Goal: Task Accomplishment & Management: Manage account settings

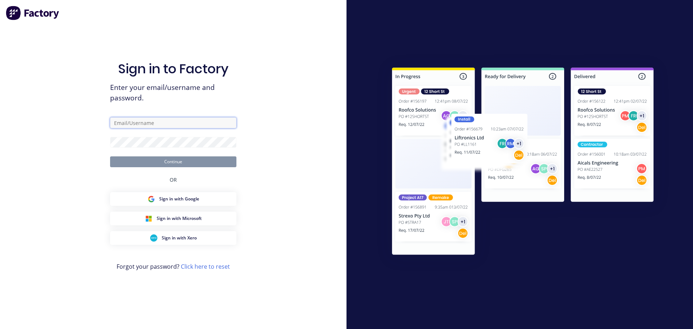
drag, startPoint x: 0, startPoint y: 0, endPoint x: 207, endPoint y: 124, distance: 241.5
click at [207, 124] on input "text" at bounding box center [173, 122] width 126 height 11
type input "[EMAIL_ADDRESS][DOMAIN_NAME]"
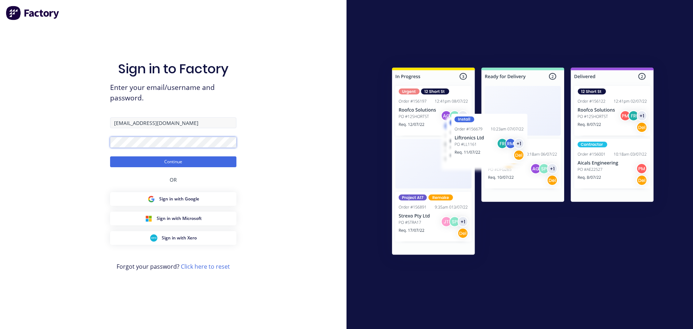
click at [110, 156] on button "Continue" at bounding box center [173, 161] width 126 height 11
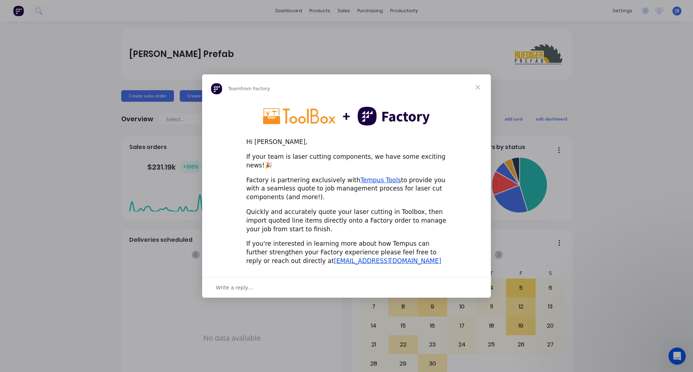
click at [478, 90] on span "Close" at bounding box center [478, 87] width 26 height 26
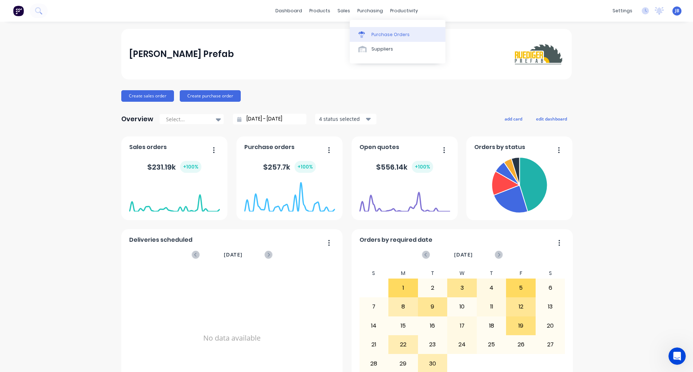
click at [363, 29] on link "Purchase Orders" at bounding box center [398, 34] width 96 height 14
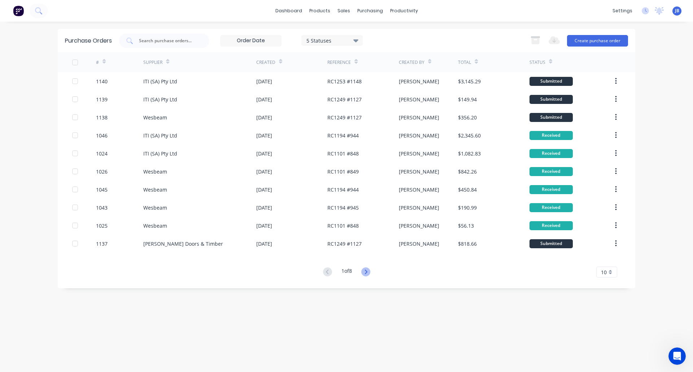
click at [367, 271] on icon at bounding box center [366, 272] width 3 height 4
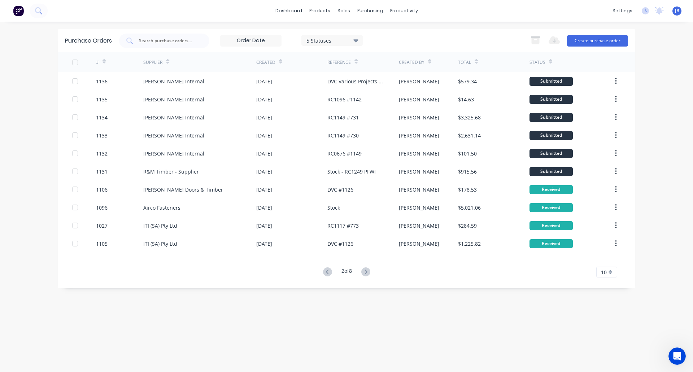
click at [370, 276] on button at bounding box center [365, 272] width 13 height 10
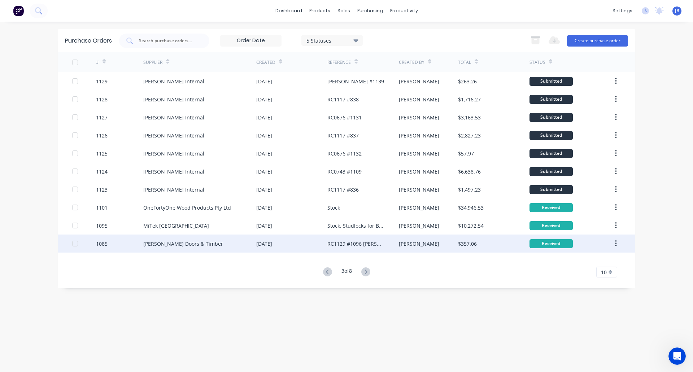
click at [170, 241] on div "[PERSON_NAME] Doors & Timber" at bounding box center [183, 244] width 80 height 8
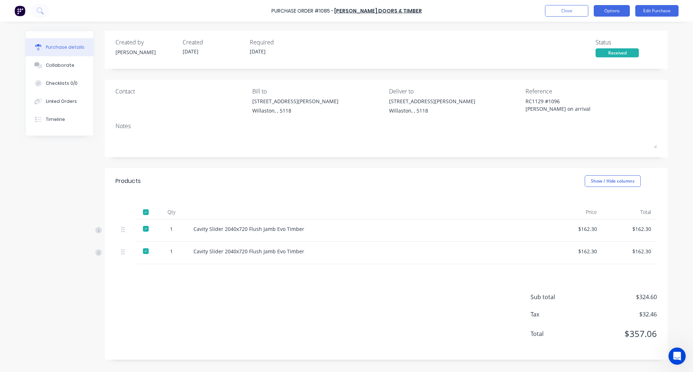
click at [615, 12] on button "Options" at bounding box center [612, 11] width 36 height 12
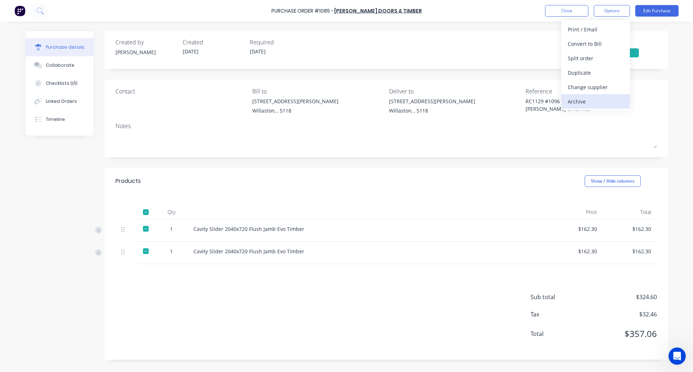
click at [590, 101] on div "Archive" at bounding box center [596, 101] width 56 height 10
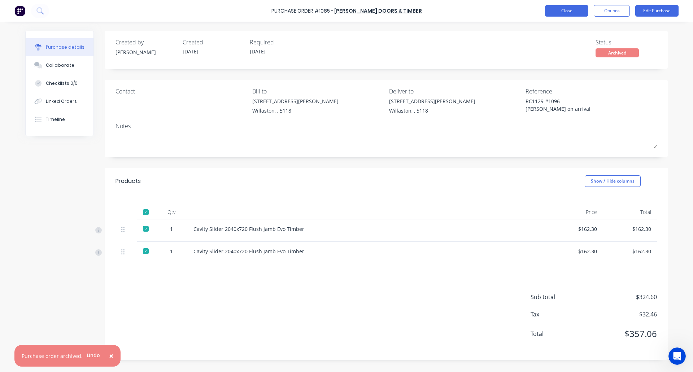
click at [574, 13] on button "Close" at bounding box center [566, 11] width 43 height 12
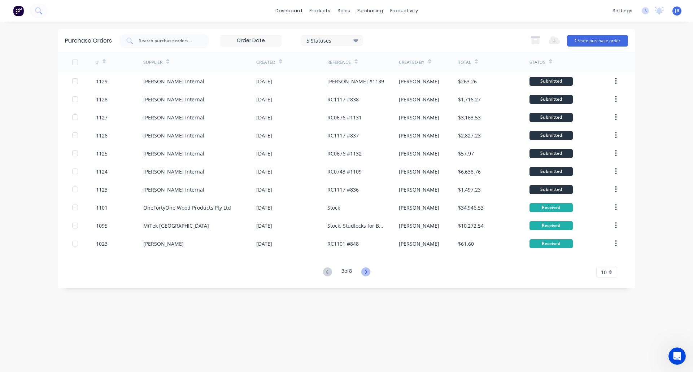
click at [371, 272] on icon at bounding box center [366, 272] width 9 height 9
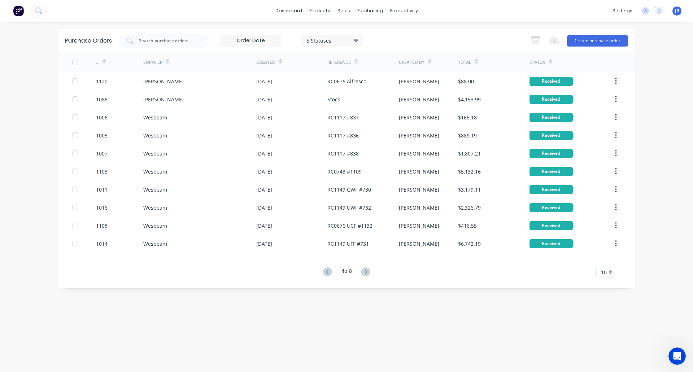
click at [371, 272] on icon at bounding box center [366, 272] width 9 height 9
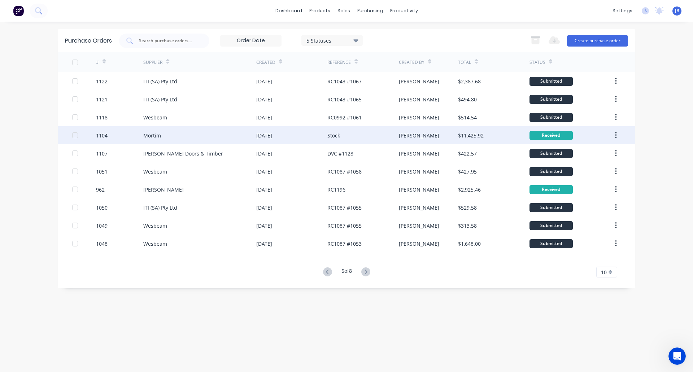
click at [179, 134] on div "Mortim" at bounding box center [199, 135] width 113 height 18
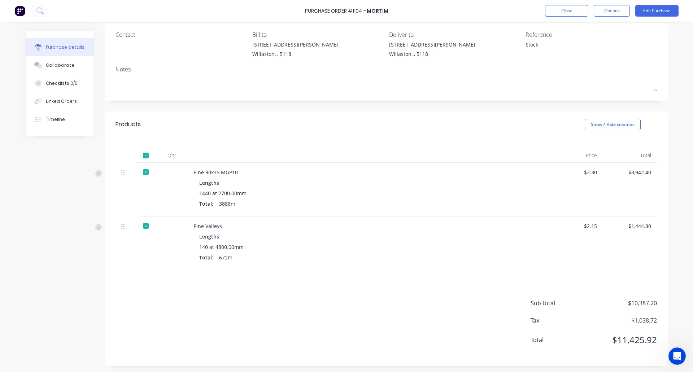
scroll to position [58, 0]
click at [611, 13] on button "Options" at bounding box center [612, 11] width 36 height 12
click at [593, 100] on div "Archive" at bounding box center [596, 101] width 56 height 10
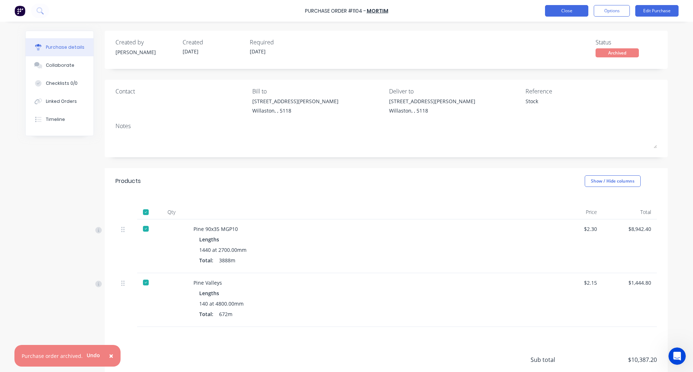
click at [568, 13] on button "Close" at bounding box center [566, 11] width 43 height 12
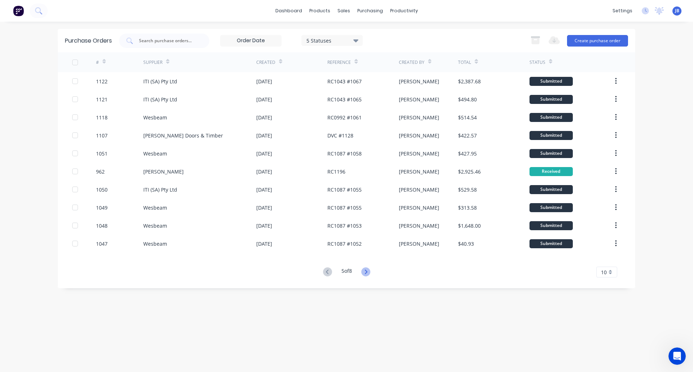
click at [365, 269] on icon at bounding box center [366, 272] width 9 height 9
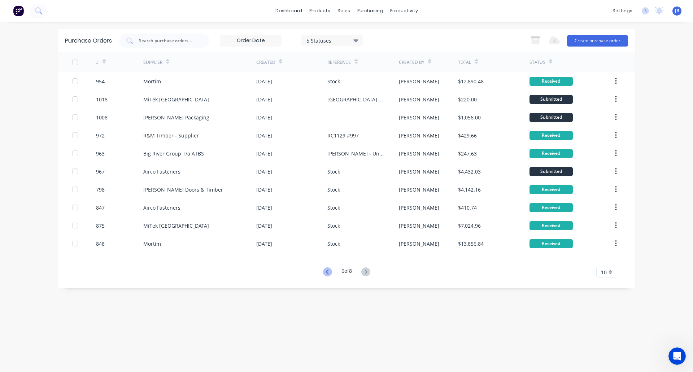
click at [329, 271] on icon at bounding box center [327, 272] width 9 height 9
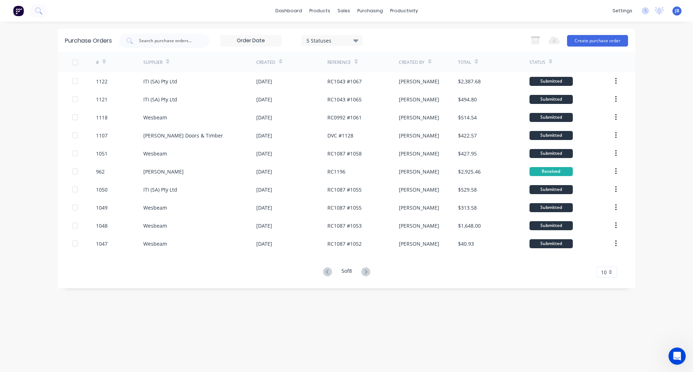
click at [329, 271] on icon at bounding box center [327, 272] width 9 height 9
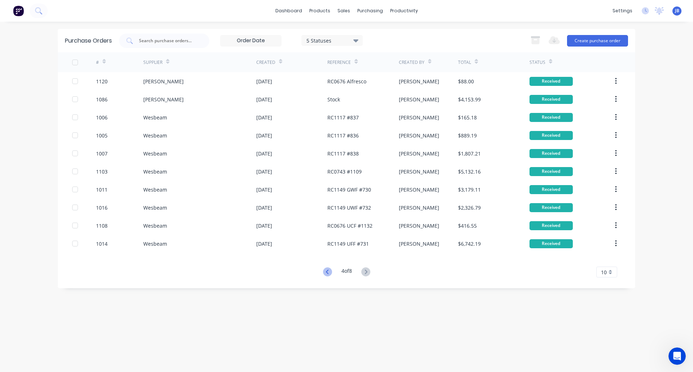
click at [326, 271] on icon at bounding box center [327, 272] width 3 height 4
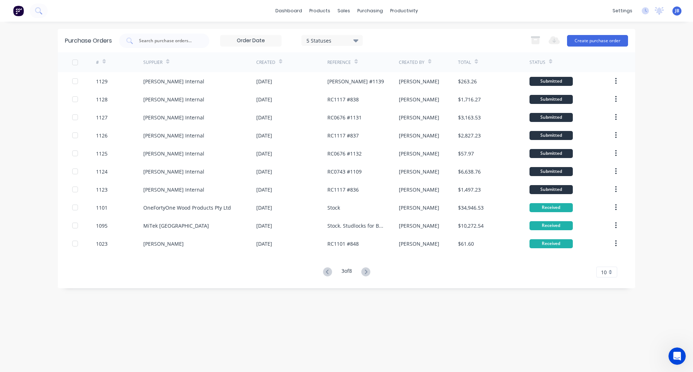
click at [326, 271] on icon at bounding box center [327, 272] width 3 height 4
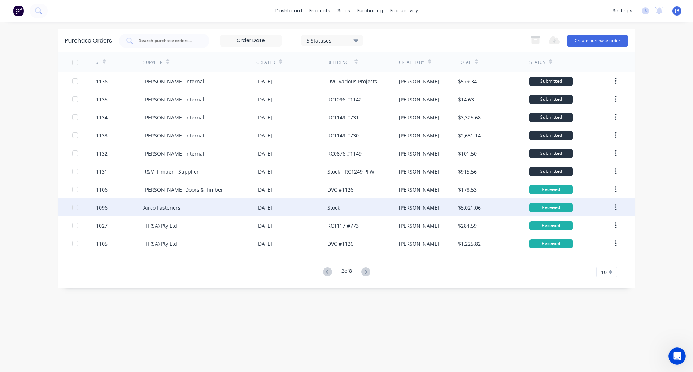
click at [206, 209] on div "Airco Fasteners" at bounding box center [199, 208] width 113 height 18
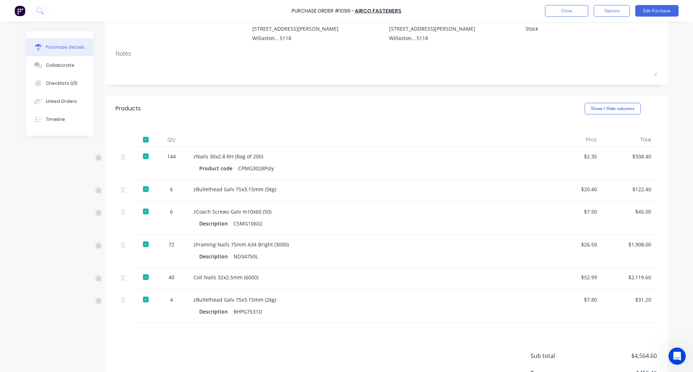
scroll to position [73, 0]
click at [607, 12] on button "Options" at bounding box center [612, 11] width 36 height 12
click at [583, 100] on div "Archive" at bounding box center [596, 101] width 56 height 10
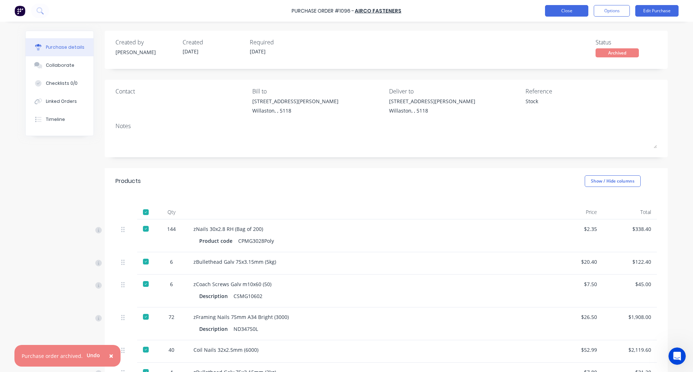
click at [565, 7] on button "Close" at bounding box center [566, 11] width 43 height 12
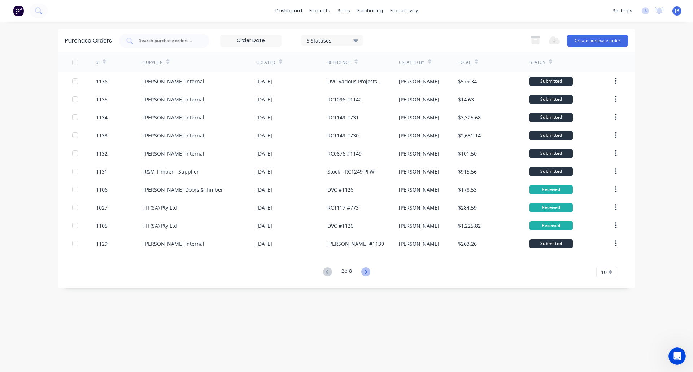
click at [367, 272] on icon at bounding box center [366, 272] width 3 height 4
click at [369, 272] on icon at bounding box center [366, 272] width 9 height 9
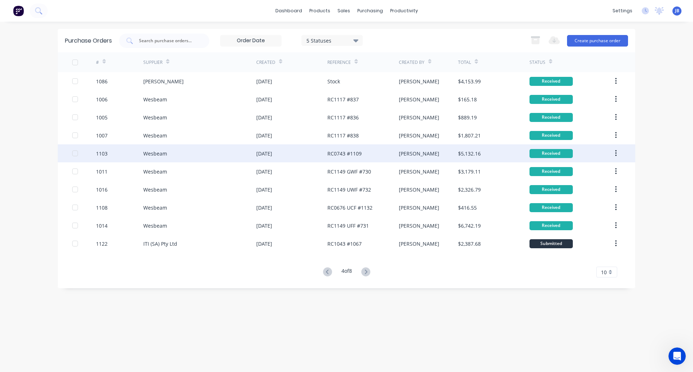
click at [177, 151] on div "Wesbeam" at bounding box center [199, 153] width 113 height 18
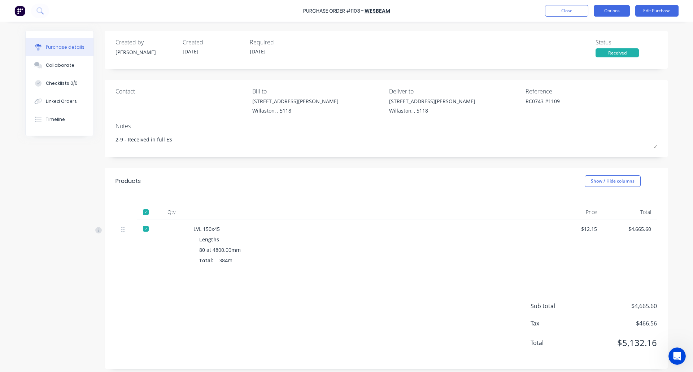
click at [612, 7] on button "Options" at bounding box center [612, 11] width 36 height 12
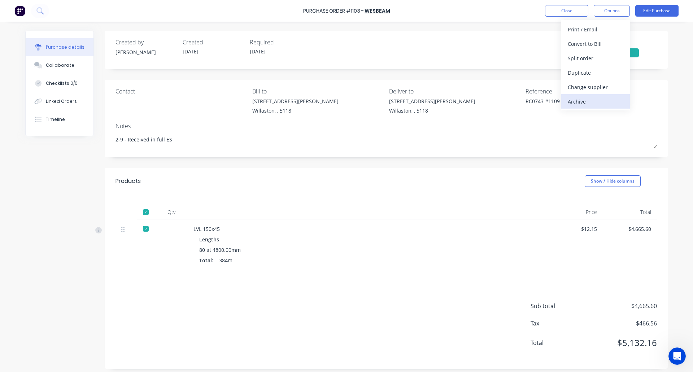
click at [581, 101] on div "Archive" at bounding box center [596, 101] width 56 height 10
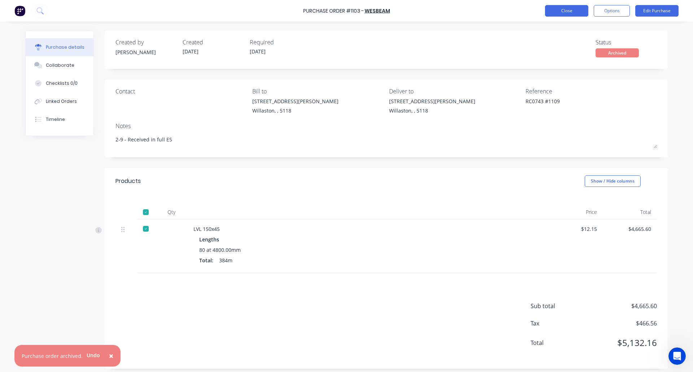
click at [568, 7] on button "Close" at bounding box center [566, 11] width 43 height 12
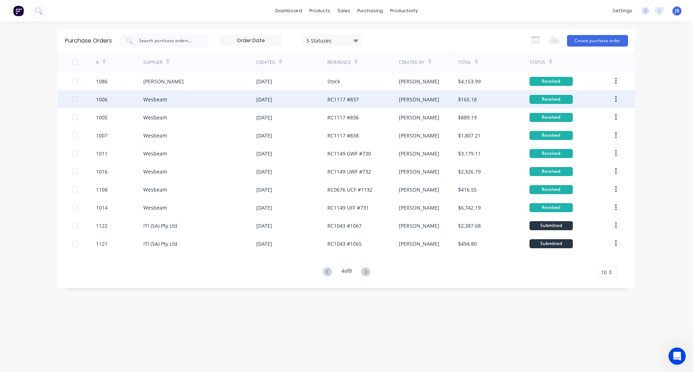
click at [212, 101] on div "Wesbeam" at bounding box center [199, 99] width 113 height 18
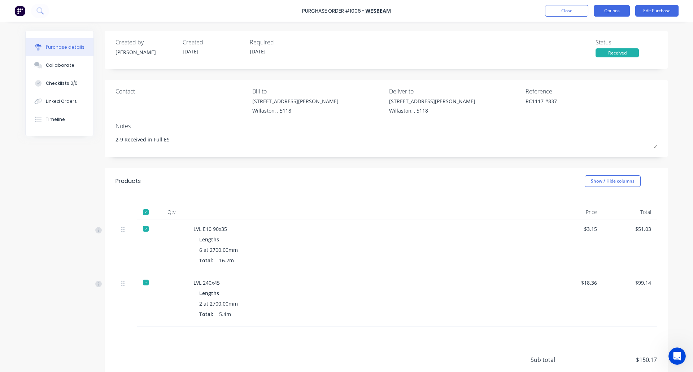
click at [622, 12] on button "Options" at bounding box center [612, 11] width 36 height 12
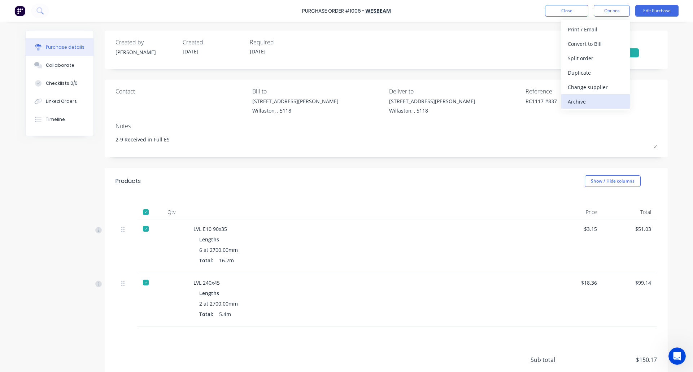
click at [592, 105] on div "Archive" at bounding box center [596, 101] width 56 height 10
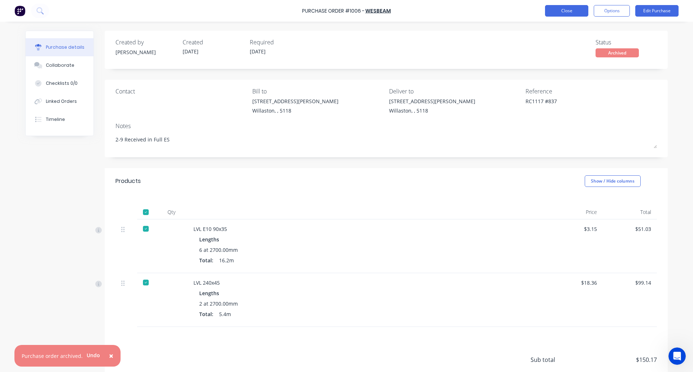
click at [568, 13] on button "Close" at bounding box center [566, 11] width 43 height 12
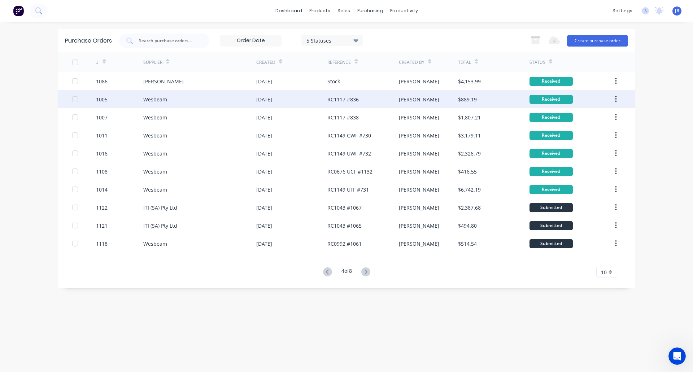
click at [175, 99] on div "Wesbeam" at bounding box center [199, 99] width 113 height 18
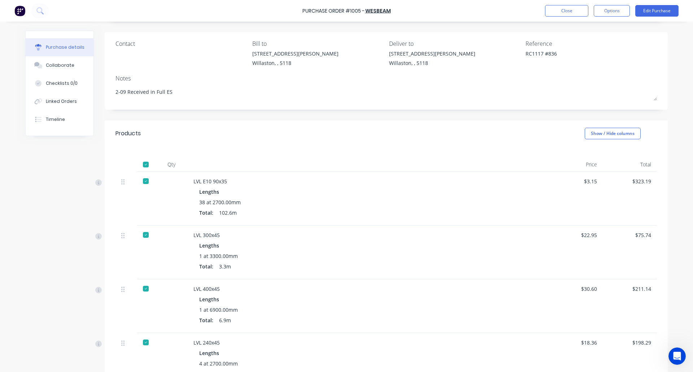
scroll to position [48, 0]
click at [612, 10] on button "Options" at bounding box center [612, 11] width 36 height 12
click at [598, 99] on div "Archive" at bounding box center [596, 101] width 56 height 10
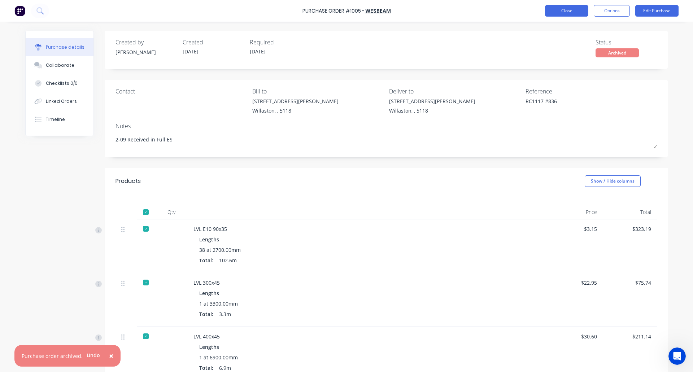
click at [570, 8] on button "Close" at bounding box center [566, 11] width 43 height 12
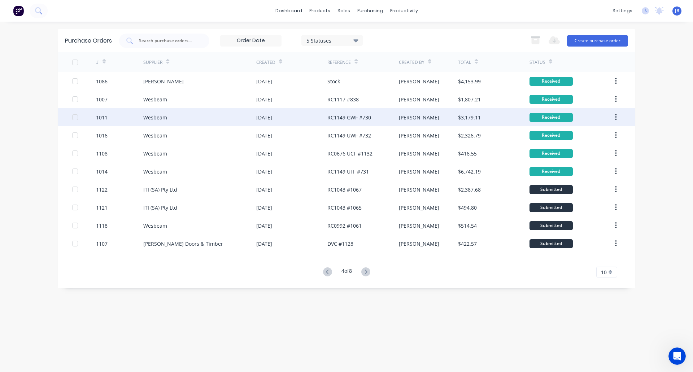
click at [212, 114] on div "Wesbeam" at bounding box center [199, 117] width 113 height 18
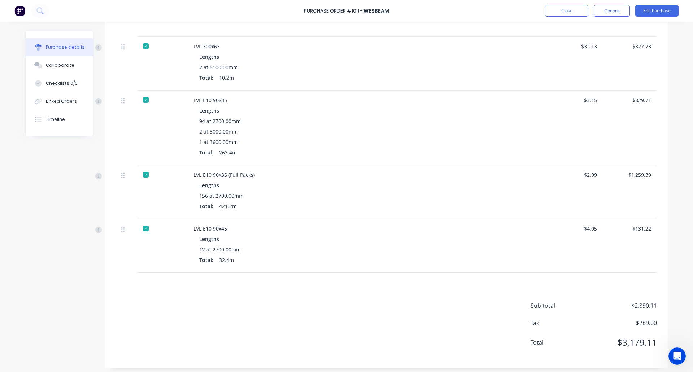
scroll to position [423, 0]
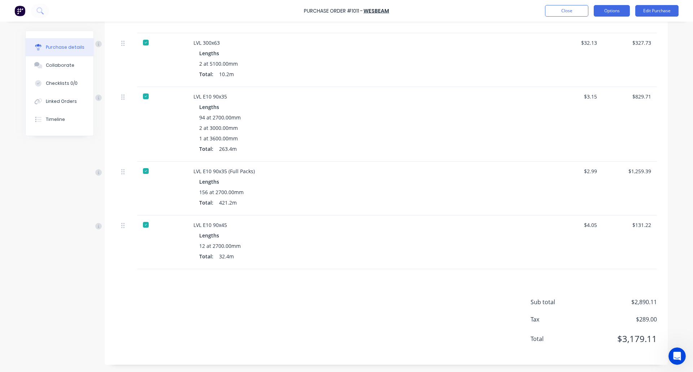
click at [622, 13] on button "Options" at bounding box center [612, 11] width 36 height 12
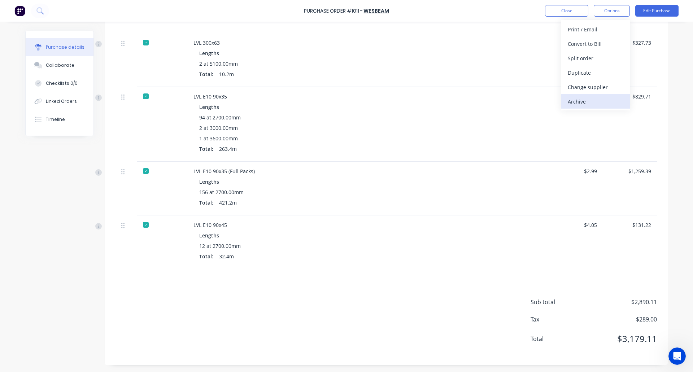
click at [584, 99] on div "Archive" at bounding box center [596, 101] width 56 height 10
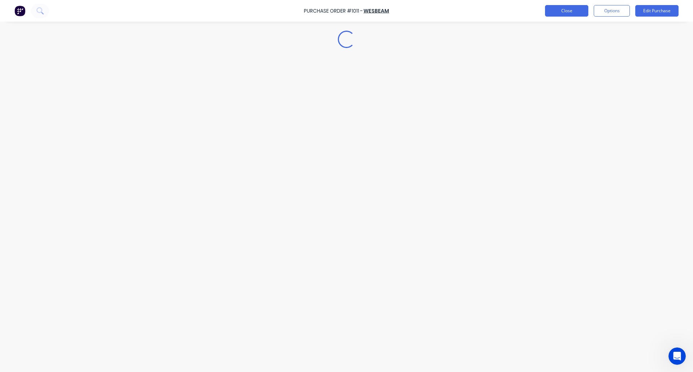
scroll to position [0, 0]
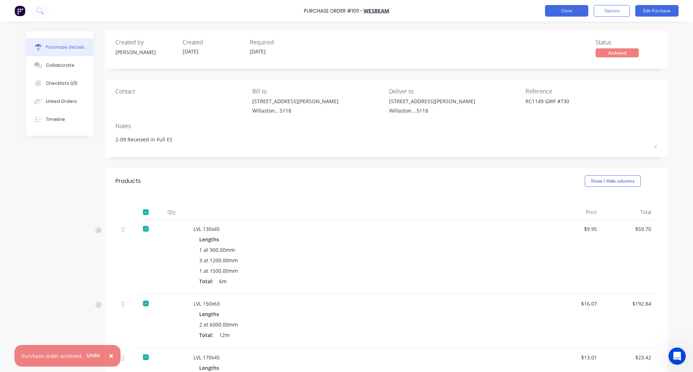
click at [568, 10] on button "Close" at bounding box center [566, 11] width 43 height 12
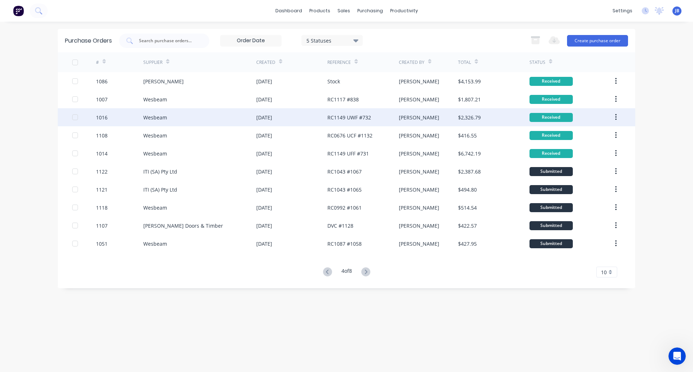
click at [188, 116] on div "Wesbeam" at bounding box center [199, 117] width 113 height 18
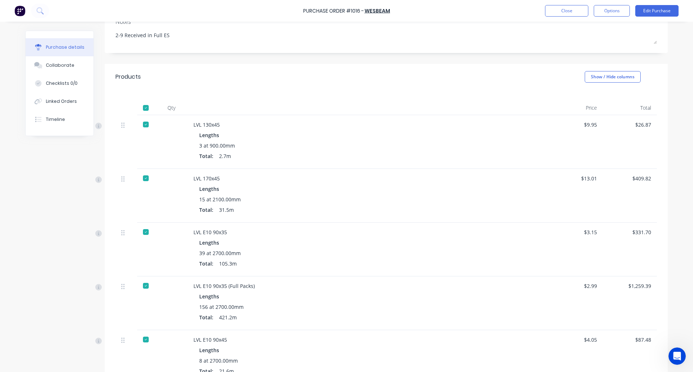
scroll to position [104, 0]
click at [613, 13] on button "Options" at bounding box center [612, 11] width 36 height 12
click at [580, 101] on div "Archive" at bounding box center [596, 101] width 56 height 10
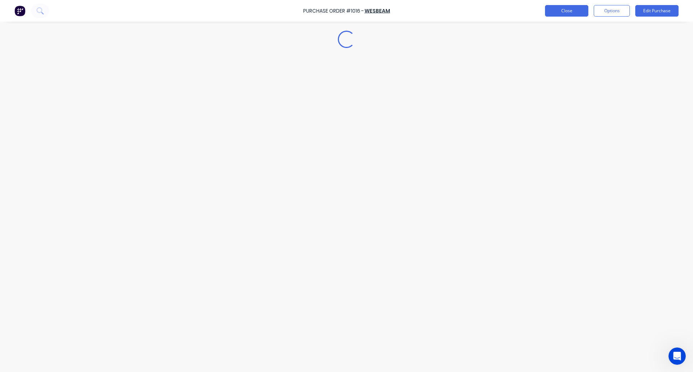
scroll to position [0, 0]
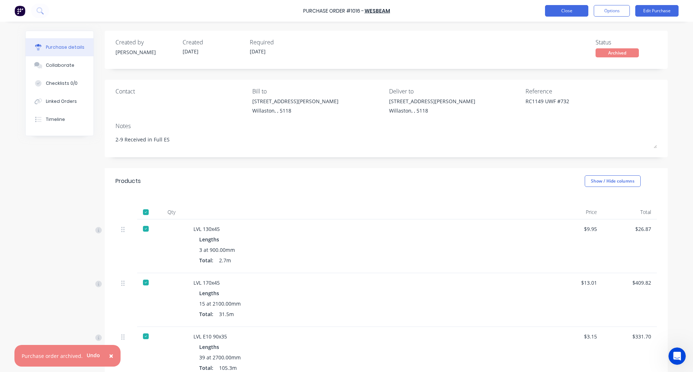
click at [566, 9] on button "Close" at bounding box center [566, 11] width 43 height 12
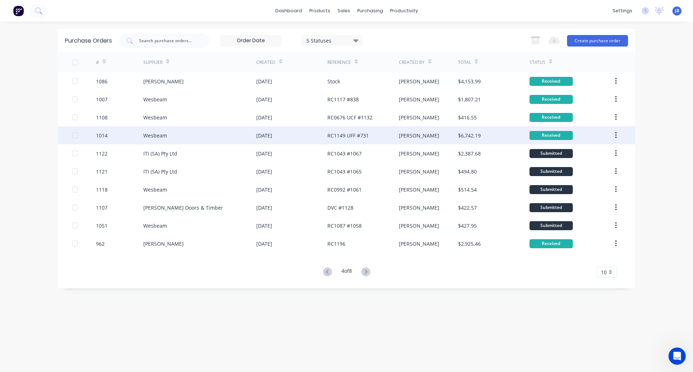
click at [206, 136] on div "Wesbeam" at bounding box center [199, 135] width 113 height 18
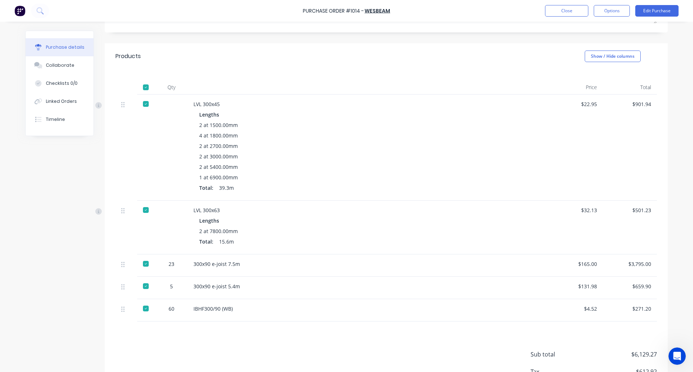
scroll to position [177, 0]
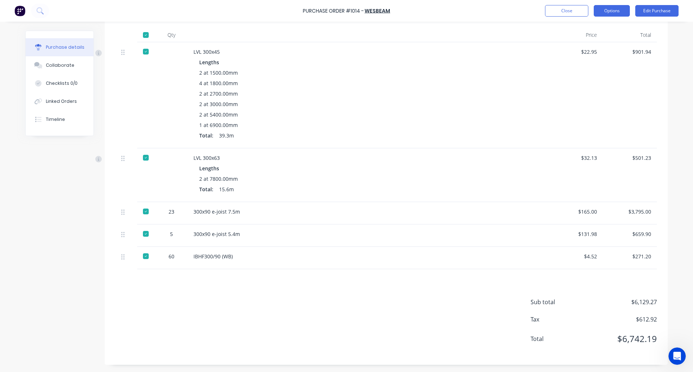
click at [606, 14] on button "Options" at bounding box center [612, 11] width 36 height 12
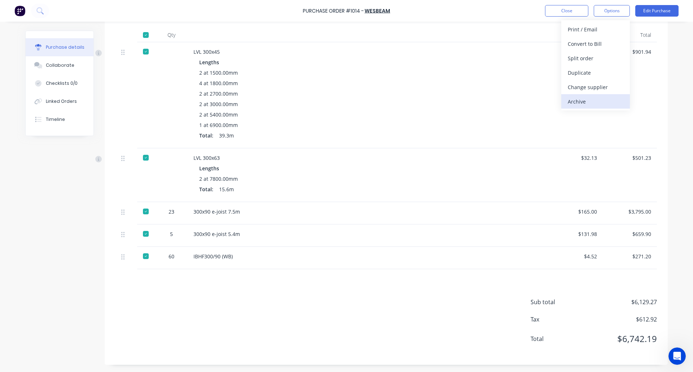
click at [580, 101] on div "Archive" at bounding box center [596, 101] width 56 height 10
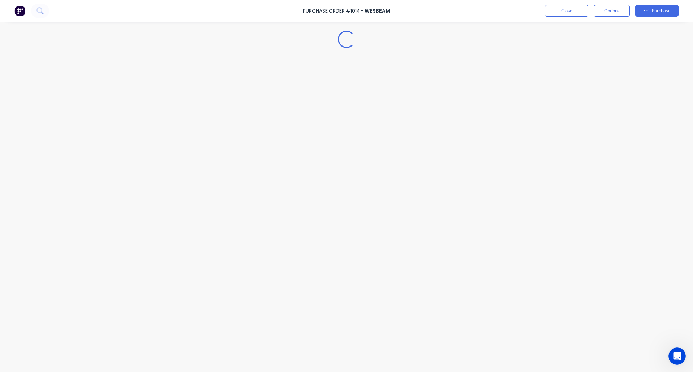
scroll to position [0, 0]
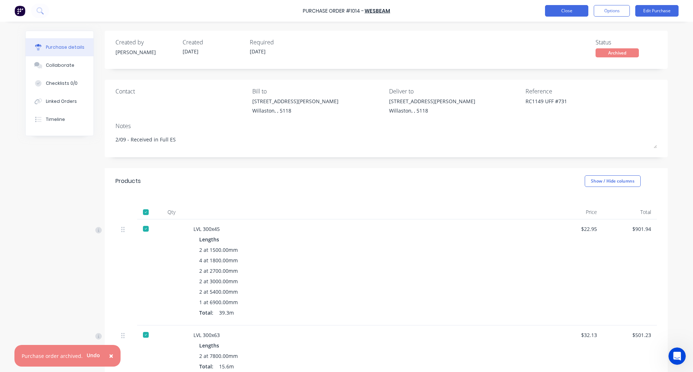
click at [565, 10] on button "Close" at bounding box center [566, 11] width 43 height 12
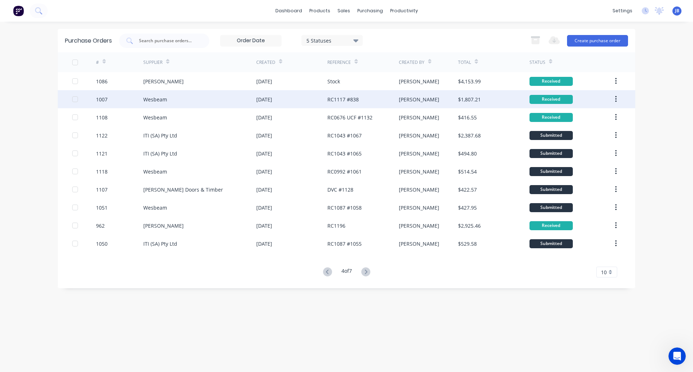
click at [199, 102] on div "Wesbeam" at bounding box center [199, 99] width 113 height 18
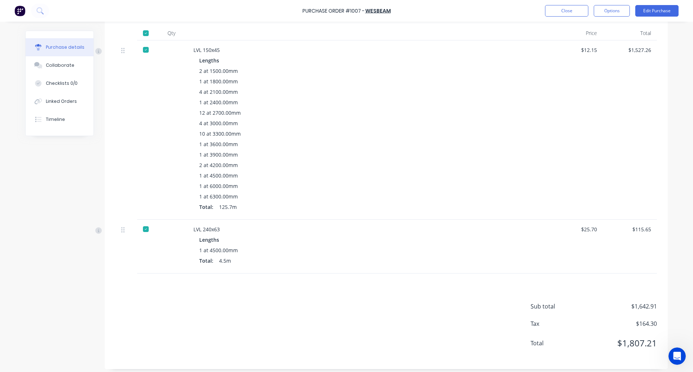
scroll to position [179, 0]
click at [616, 9] on button "Options" at bounding box center [612, 11] width 36 height 12
click at [587, 101] on div "Archive" at bounding box center [596, 101] width 56 height 10
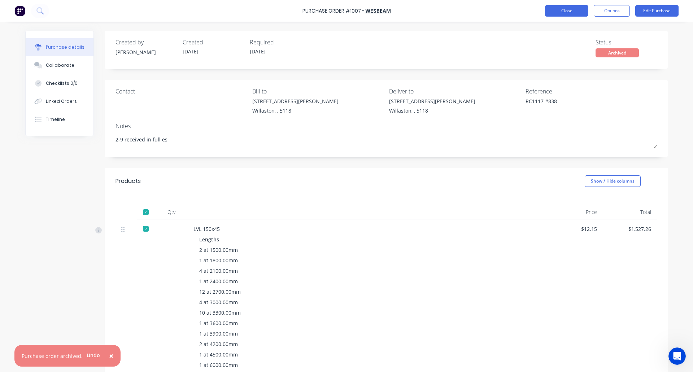
click at [568, 12] on button "Close" at bounding box center [566, 11] width 43 height 12
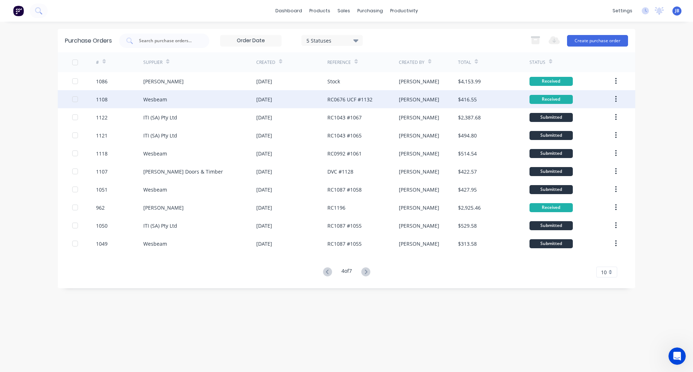
click at [193, 100] on div "Wesbeam" at bounding box center [199, 99] width 113 height 18
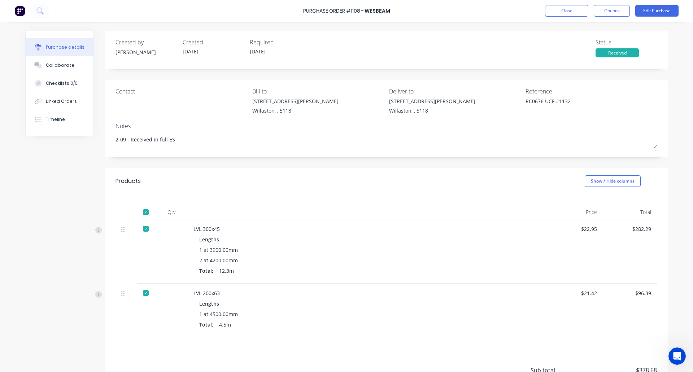
scroll to position [68, 0]
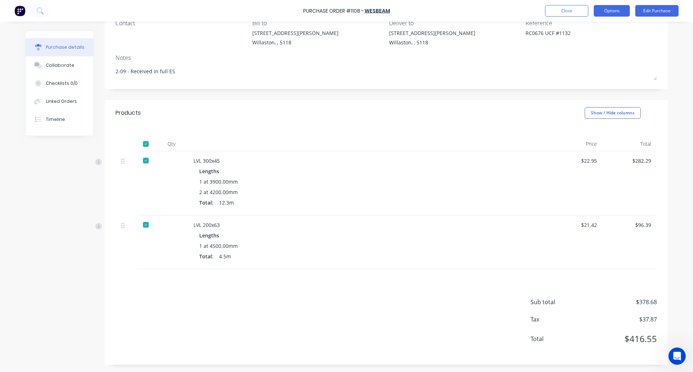
click at [615, 9] on button "Options" at bounding box center [612, 11] width 36 height 12
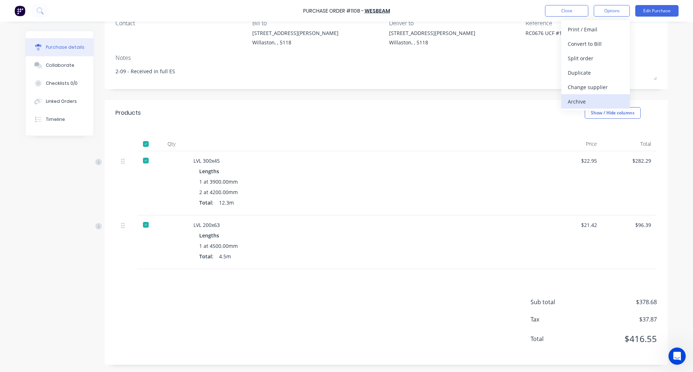
click at [600, 104] on div "Archive" at bounding box center [596, 101] width 56 height 10
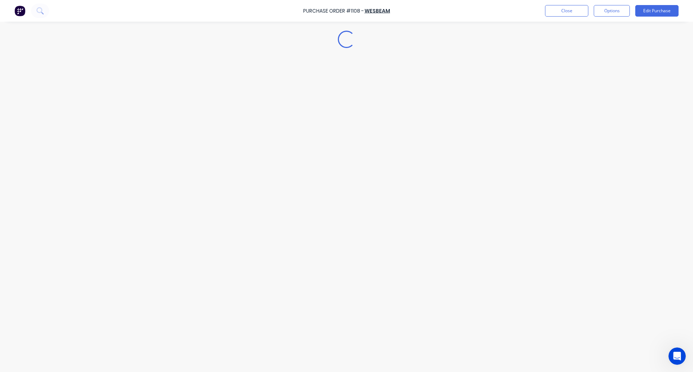
scroll to position [0, 0]
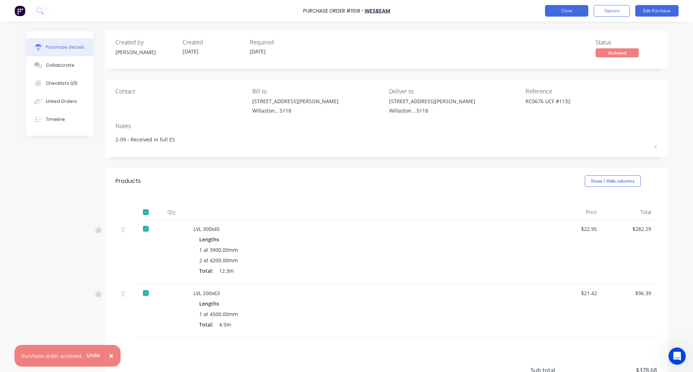
click at [563, 11] on button "Close" at bounding box center [566, 11] width 43 height 12
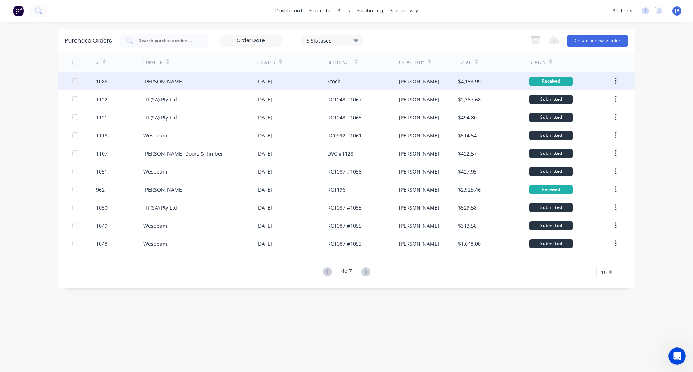
click at [236, 78] on div "[PERSON_NAME]" at bounding box center [199, 81] width 113 height 18
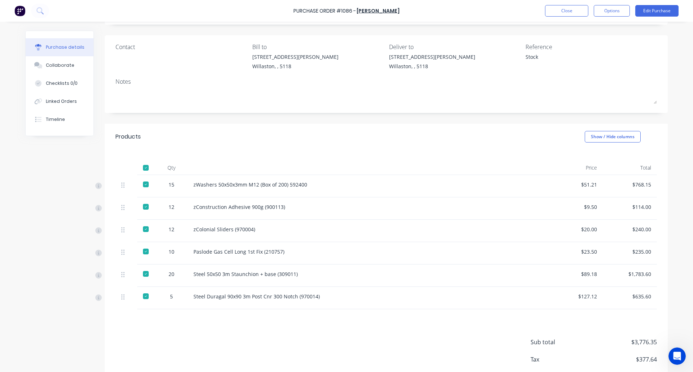
scroll to position [45, 0]
click at [606, 11] on button "Options" at bounding box center [612, 11] width 36 height 12
click at [588, 103] on div "Archive" at bounding box center [596, 101] width 56 height 10
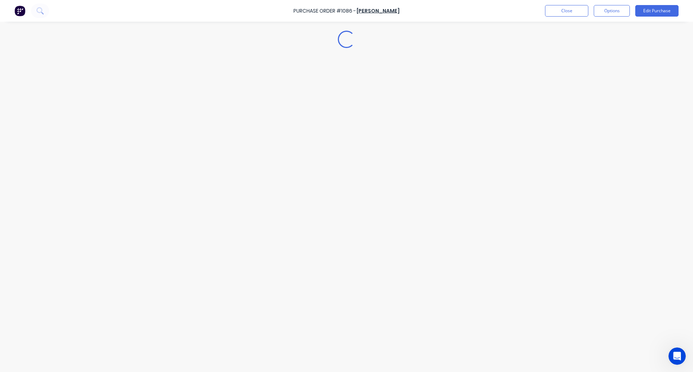
scroll to position [0, 0]
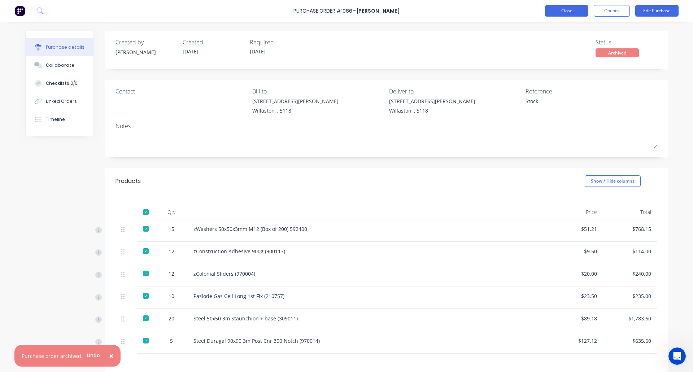
click at [563, 15] on button "Close" at bounding box center [566, 11] width 43 height 12
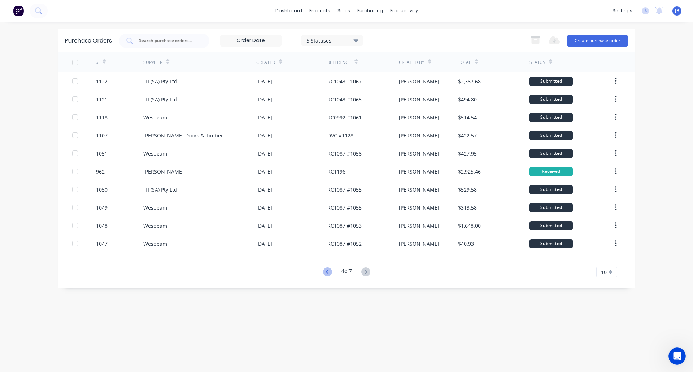
click at [326, 272] on icon at bounding box center [327, 272] width 9 height 9
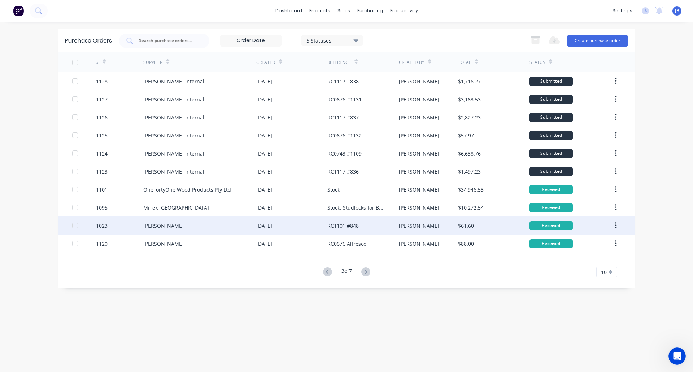
click at [298, 222] on div "[DATE]" at bounding box center [291, 226] width 71 height 18
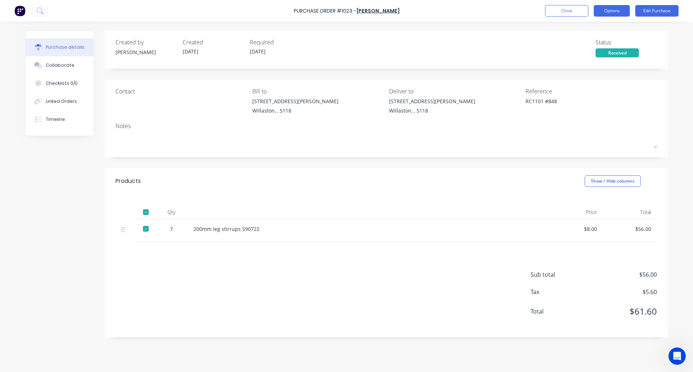
click at [622, 16] on button "Options" at bounding box center [612, 11] width 36 height 12
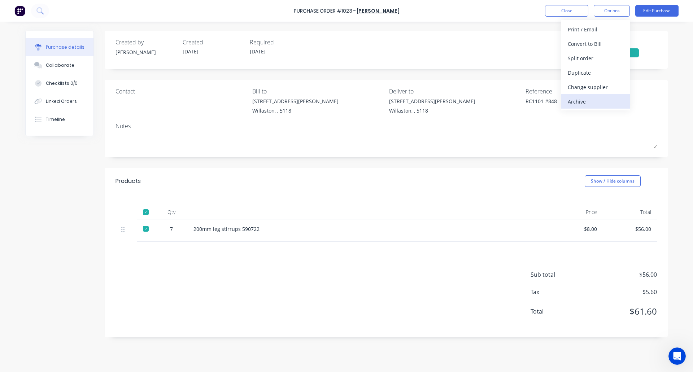
click at [600, 100] on div "Archive" at bounding box center [596, 101] width 56 height 10
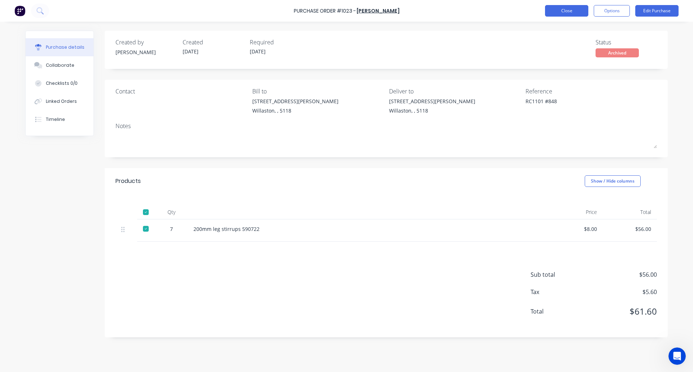
click at [565, 6] on button "Close" at bounding box center [566, 11] width 43 height 12
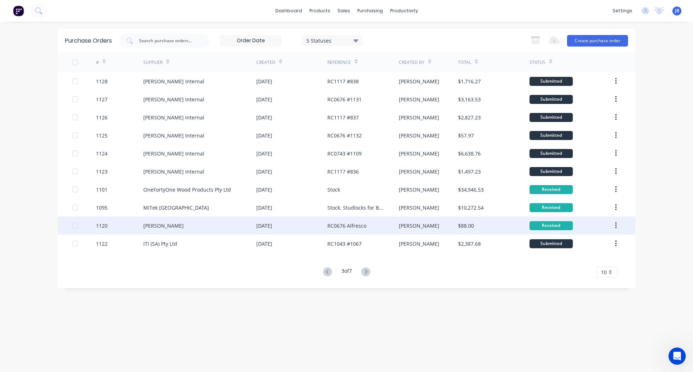
click at [207, 230] on div "[PERSON_NAME]" at bounding box center [199, 226] width 113 height 18
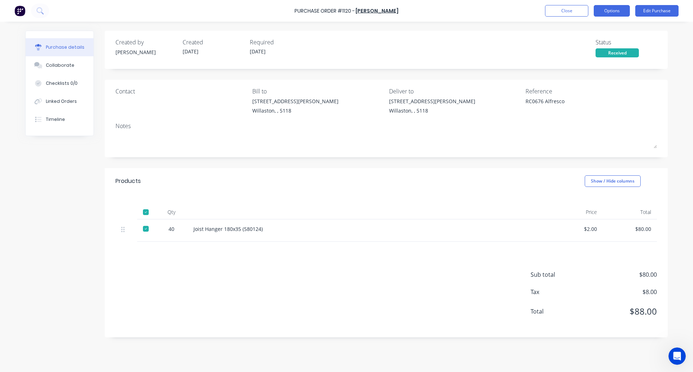
click at [610, 13] on button "Options" at bounding box center [612, 11] width 36 height 12
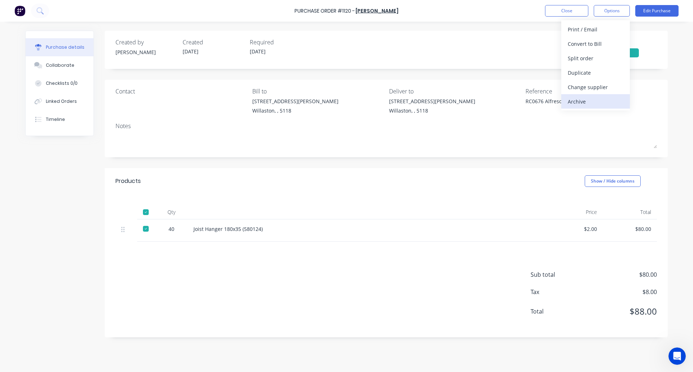
click at [588, 99] on div "Archive" at bounding box center [596, 101] width 56 height 10
type textarea "x"
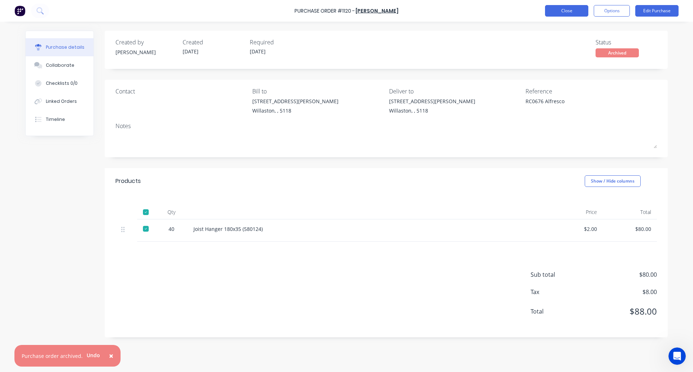
click at [567, 11] on button "Close" at bounding box center [566, 11] width 43 height 12
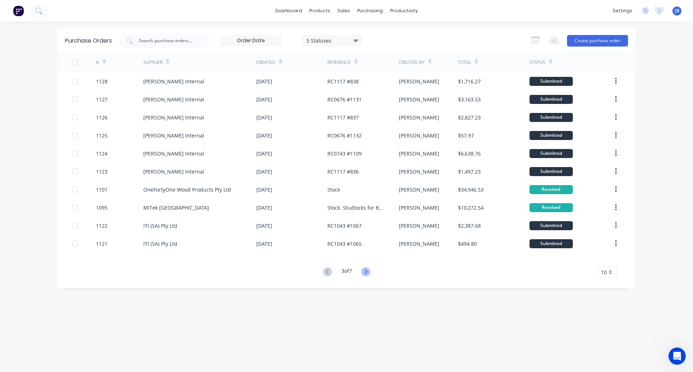
click at [368, 270] on icon at bounding box center [366, 272] width 9 height 9
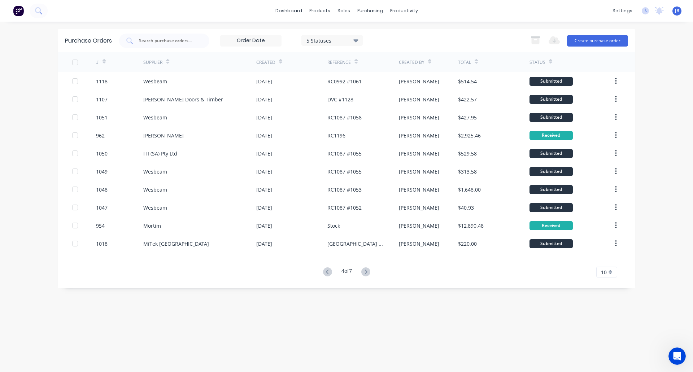
click at [368, 270] on icon at bounding box center [366, 272] width 9 height 9
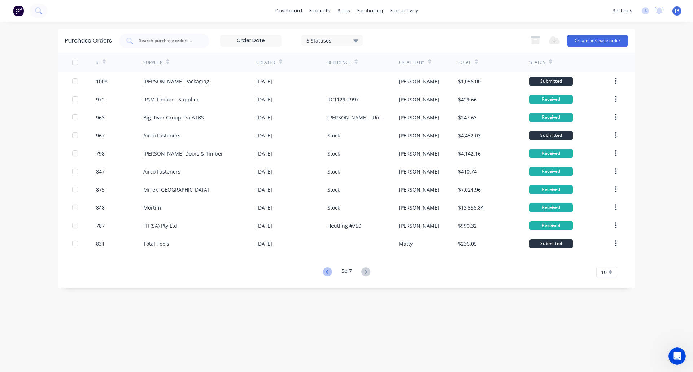
click at [325, 273] on icon at bounding box center [327, 272] width 9 height 9
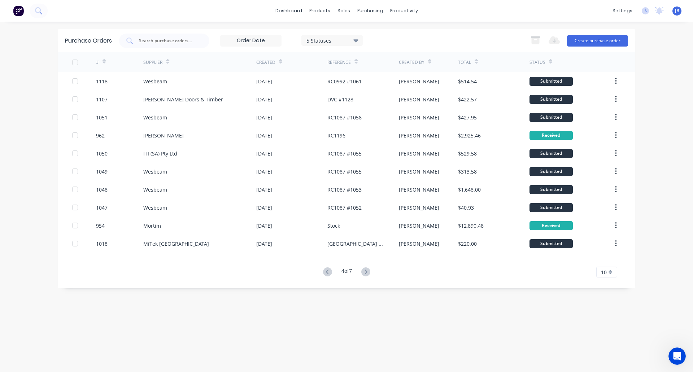
click at [325, 273] on icon at bounding box center [327, 272] width 9 height 9
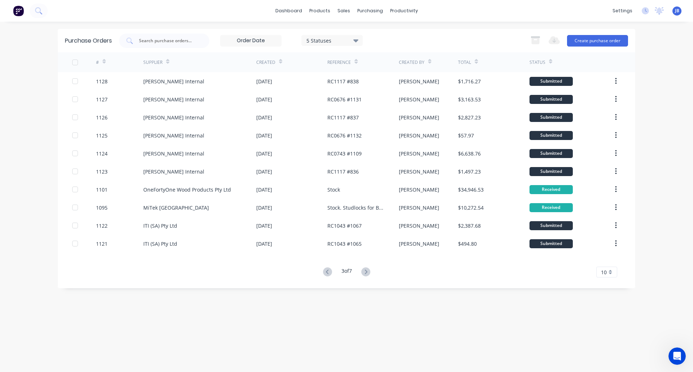
click at [325, 273] on icon at bounding box center [327, 272] width 9 height 9
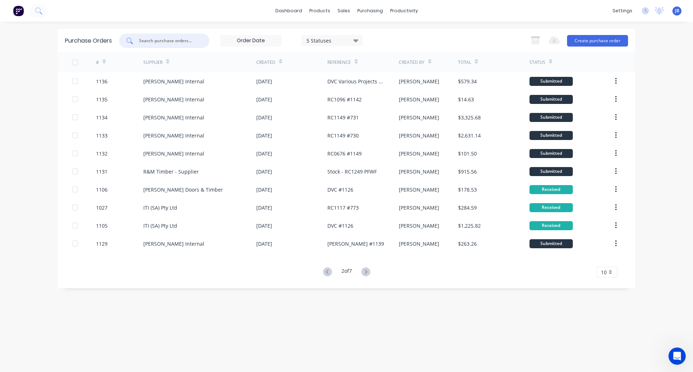
click at [183, 37] on input "text" at bounding box center [168, 40] width 60 height 7
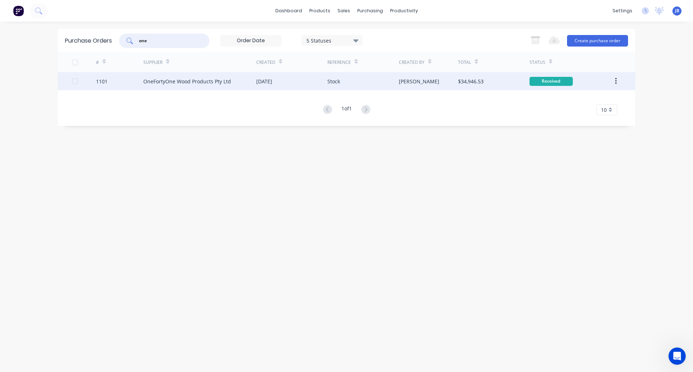
type input "one"
click at [242, 85] on div "OneFortyOne Wood Products Pty Ltd" at bounding box center [199, 81] width 113 height 18
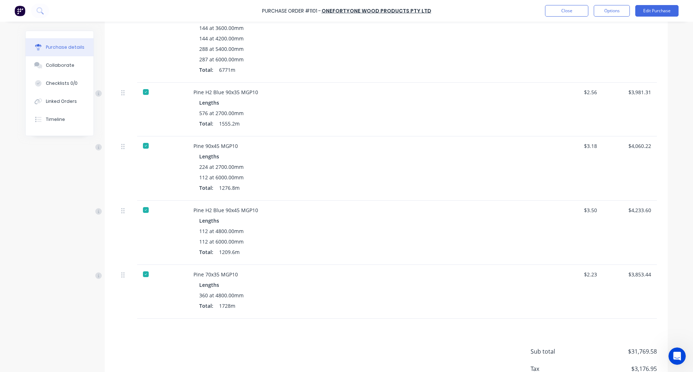
scroll to position [293, 0]
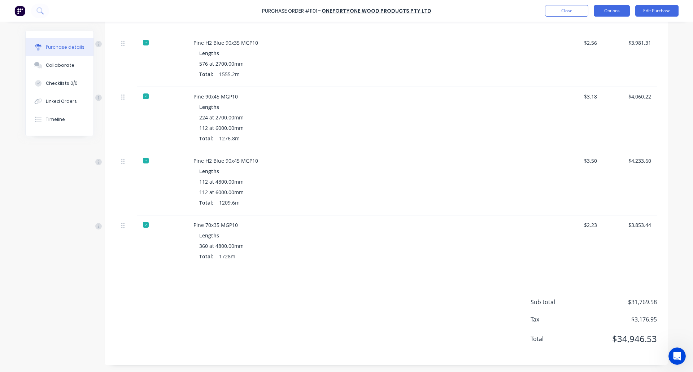
click at [612, 12] on button "Options" at bounding box center [612, 11] width 36 height 12
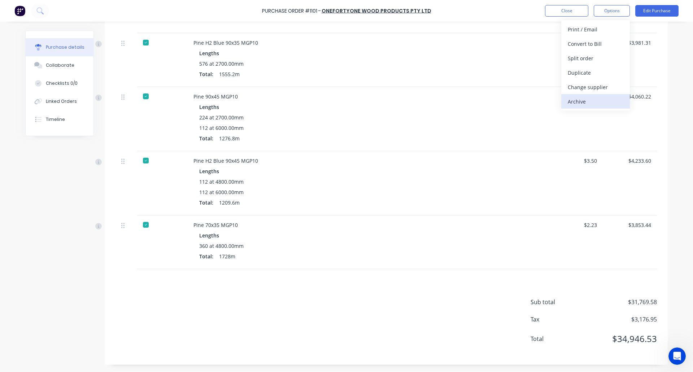
click at [590, 102] on div "Archive" at bounding box center [596, 101] width 56 height 10
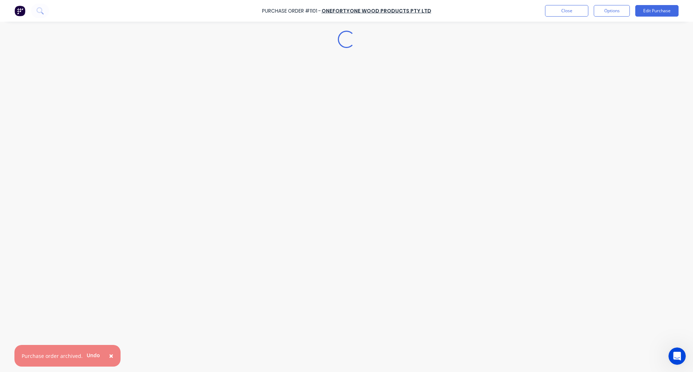
type textarea "x"
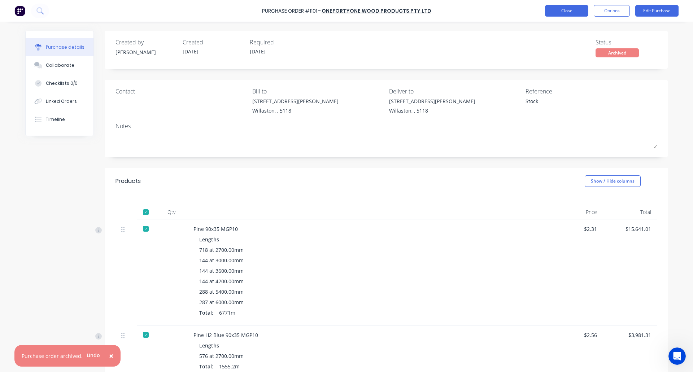
click at [570, 13] on button "Close" at bounding box center [566, 11] width 43 height 12
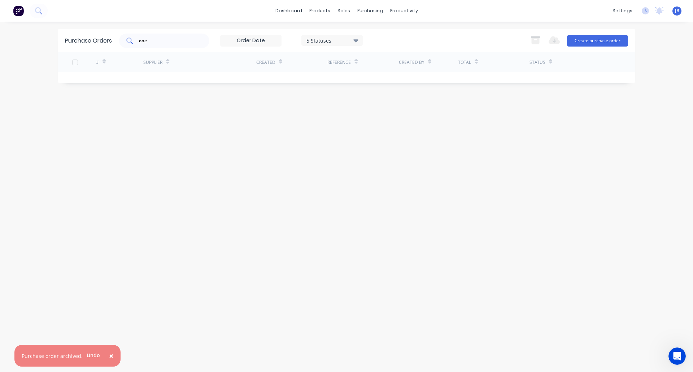
click at [153, 36] on div "one" at bounding box center [164, 41] width 90 height 14
click at [152, 42] on input "one" at bounding box center [168, 40] width 60 height 7
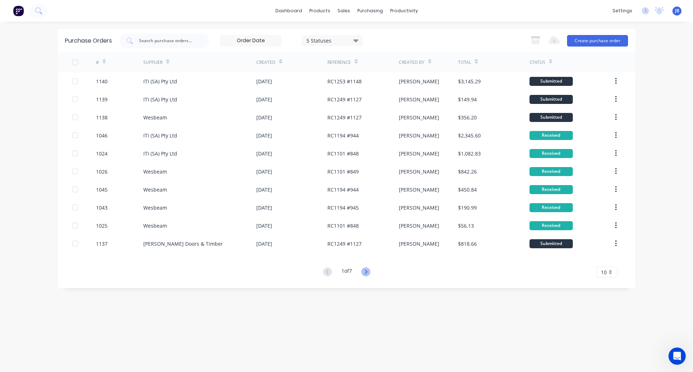
click at [368, 271] on icon at bounding box center [366, 272] width 9 height 9
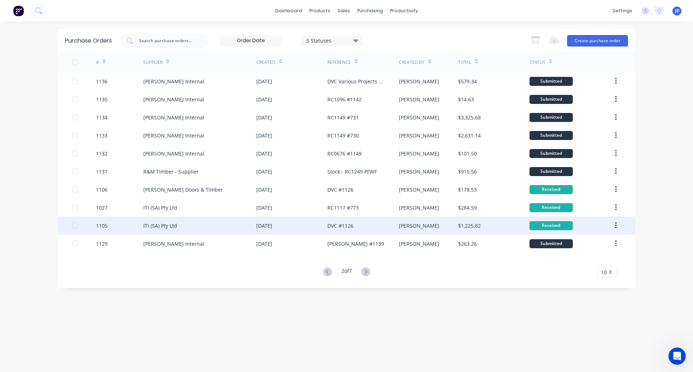
click at [363, 224] on div "DVC #1126" at bounding box center [363, 226] width 71 height 18
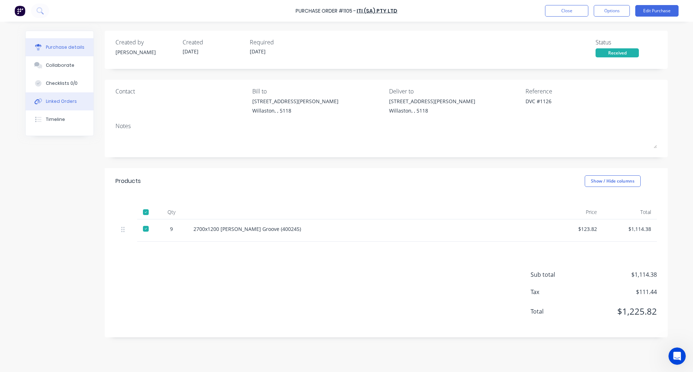
click at [69, 103] on div "Linked Orders" at bounding box center [61, 101] width 31 height 7
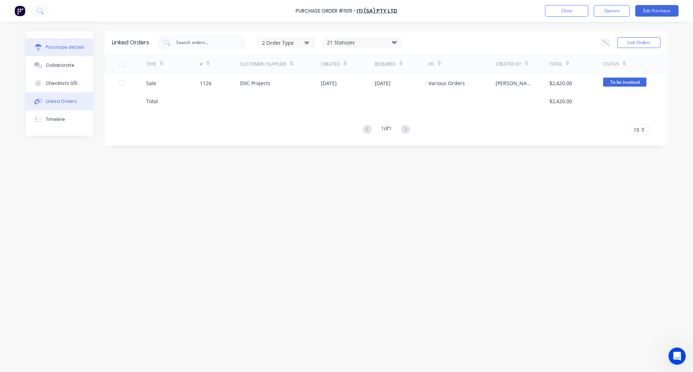
click at [68, 53] on button "Purchase details" at bounding box center [60, 47] width 68 height 18
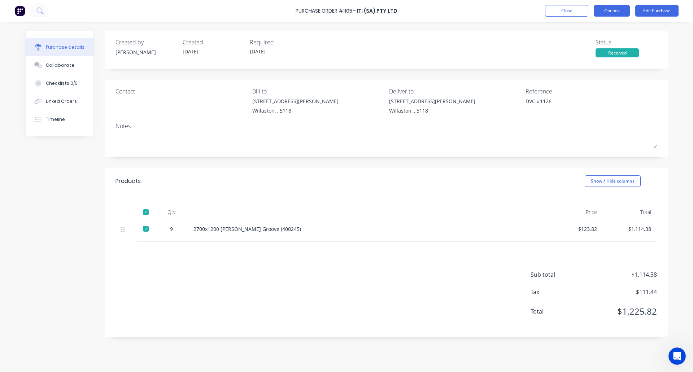
click at [609, 10] on button "Options" at bounding box center [612, 11] width 36 height 12
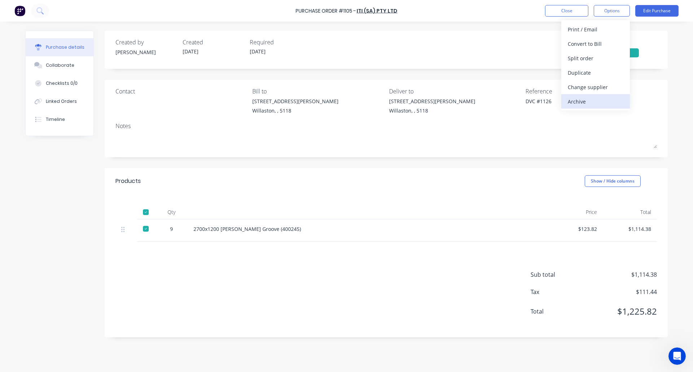
click at [588, 101] on div "Archive" at bounding box center [596, 101] width 56 height 10
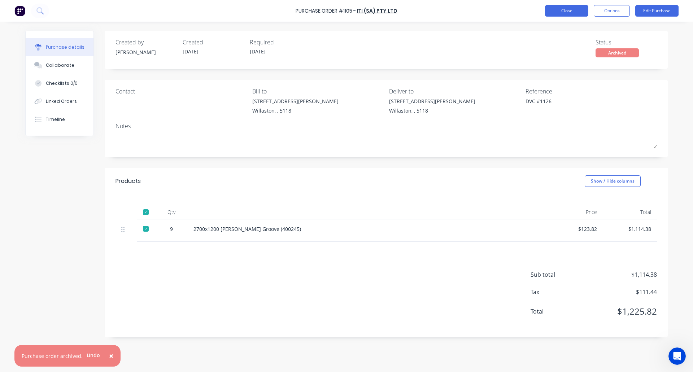
click at [570, 15] on button "Close" at bounding box center [566, 11] width 43 height 12
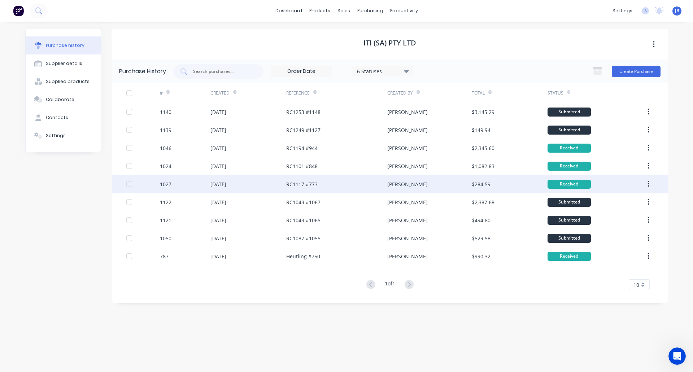
click at [350, 186] on div "RC1117 #773" at bounding box center [336, 184] width 101 height 18
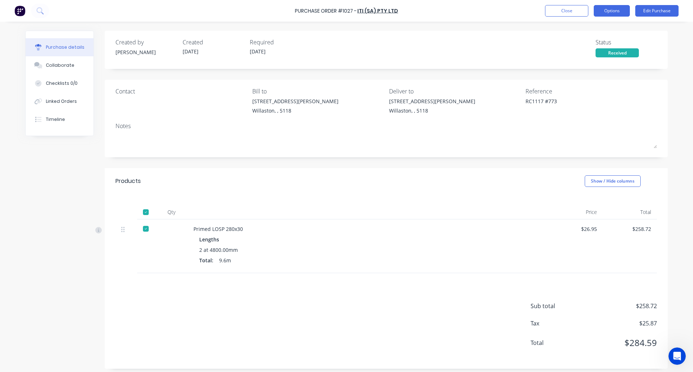
click at [613, 9] on button "Options" at bounding box center [612, 11] width 36 height 12
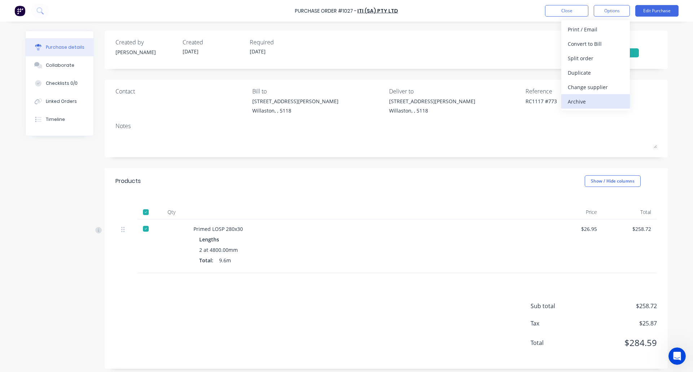
click at [593, 102] on div "Archive" at bounding box center [596, 101] width 56 height 10
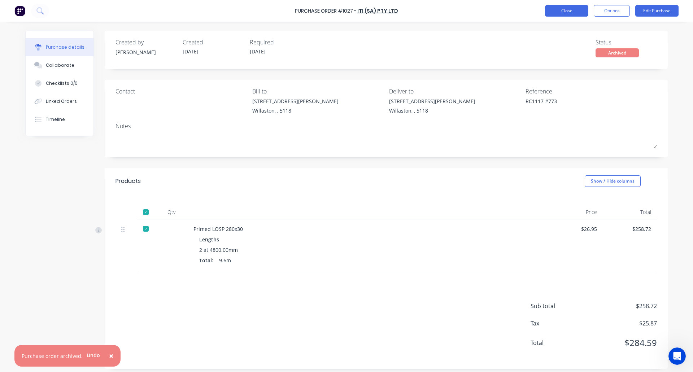
click at [565, 11] on button "Close" at bounding box center [566, 11] width 43 height 12
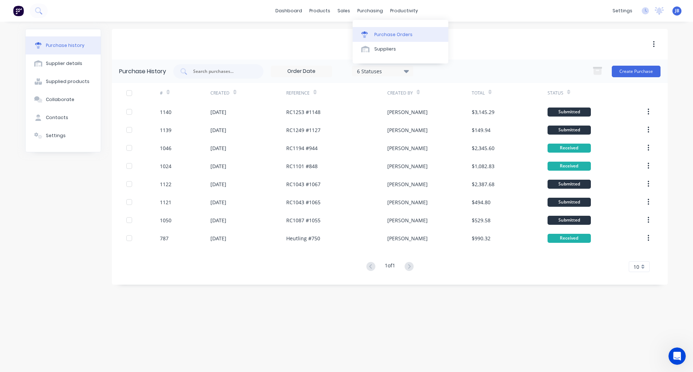
click at [372, 31] on div at bounding box center [367, 34] width 11 height 7
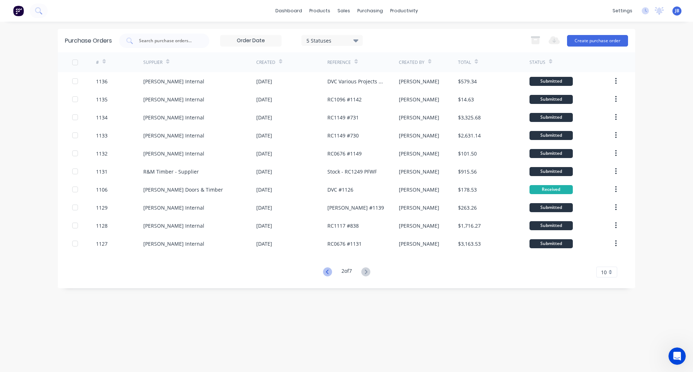
click at [324, 273] on icon at bounding box center [327, 272] width 9 height 9
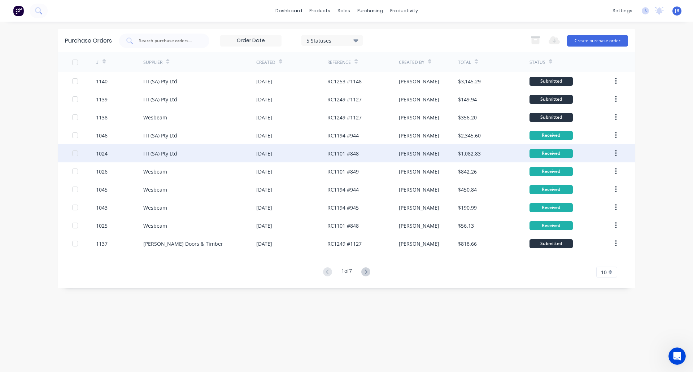
click at [232, 152] on div "ITI (SA) Pty Ltd" at bounding box center [199, 153] width 113 height 18
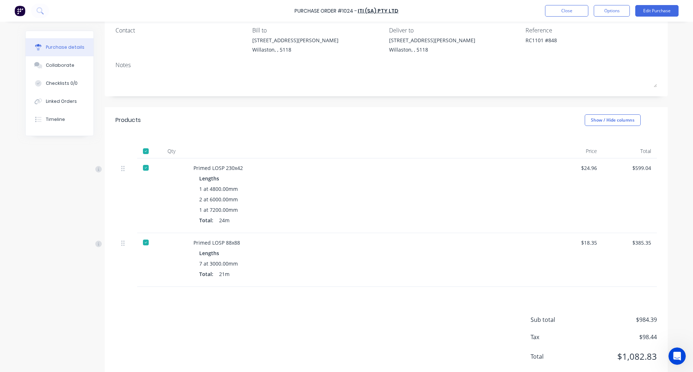
scroll to position [61, 0]
click at [614, 10] on button "Options" at bounding box center [612, 11] width 36 height 12
click at [589, 99] on div "Archive" at bounding box center [596, 101] width 56 height 10
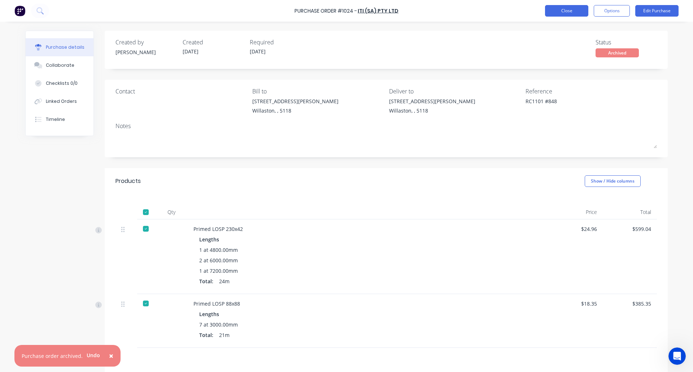
click at [561, 9] on button "Close" at bounding box center [566, 11] width 43 height 12
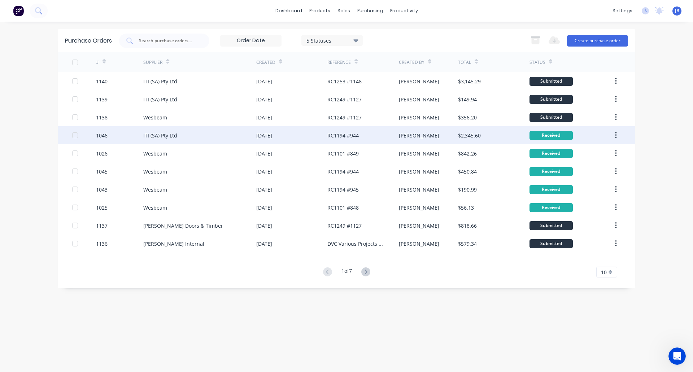
click at [312, 135] on div "[DATE]" at bounding box center [291, 135] width 71 height 18
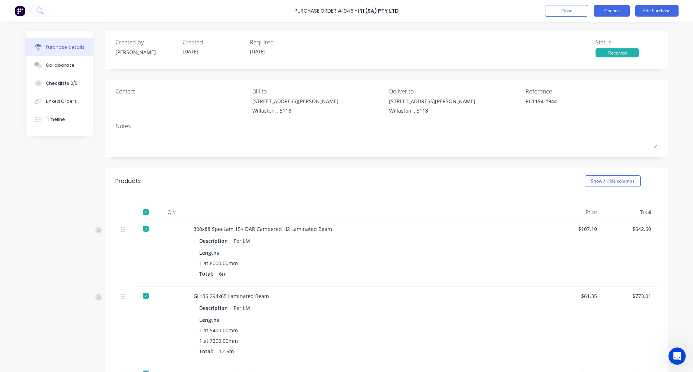
click at [608, 12] on button "Options" at bounding box center [612, 11] width 36 height 12
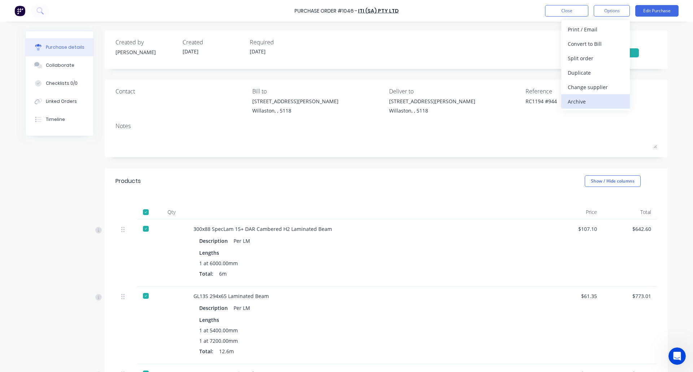
click at [584, 104] on div "Archive" at bounding box center [596, 101] width 56 height 10
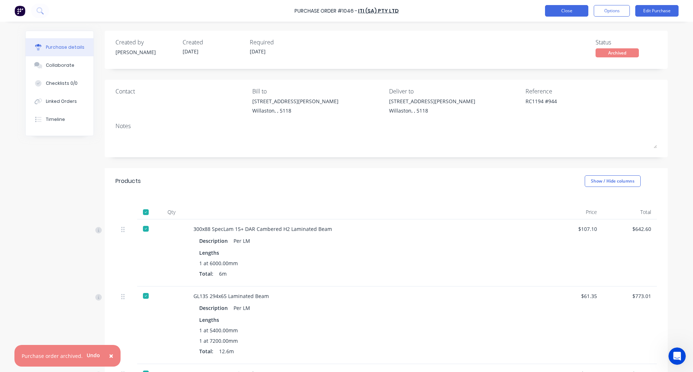
click at [571, 10] on button "Close" at bounding box center [566, 11] width 43 height 12
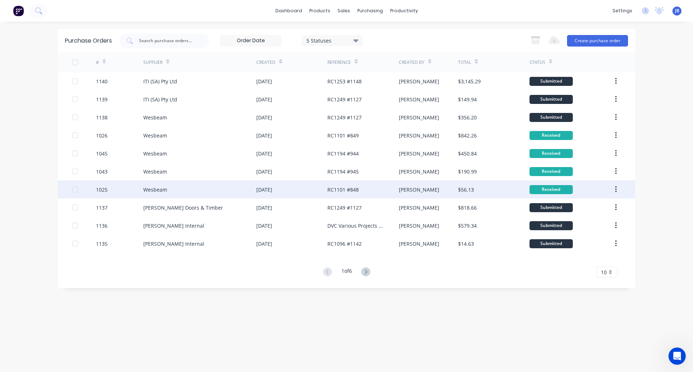
click at [189, 189] on div "Wesbeam" at bounding box center [199, 190] width 113 height 18
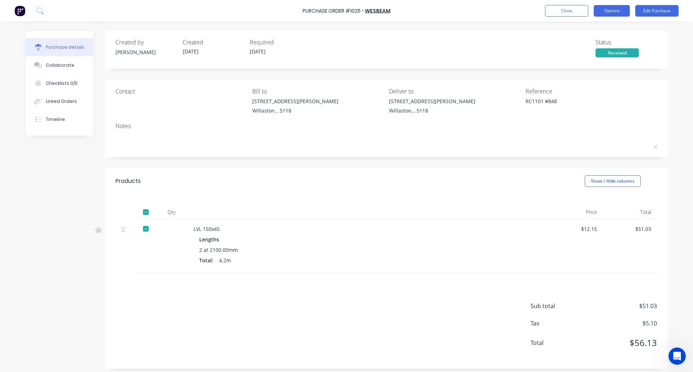
click at [611, 12] on button "Options" at bounding box center [612, 11] width 36 height 12
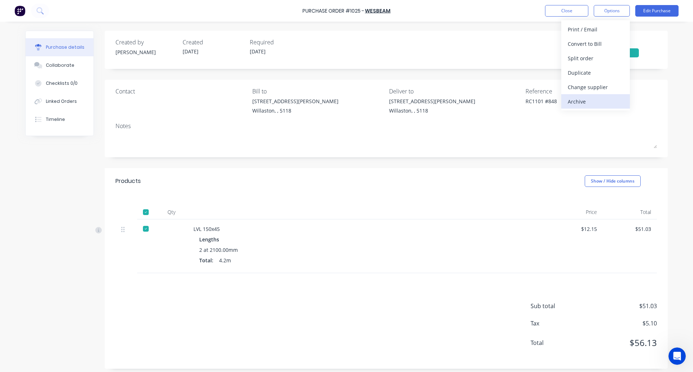
click at [585, 99] on div "Archive" at bounding box center [596, 101] width 56 height 10
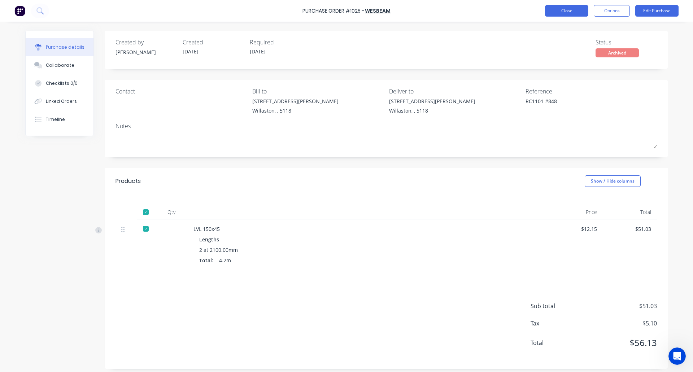
click at [564, 9] on button "Close" at bounding box center [566, 11] width 43 height 12
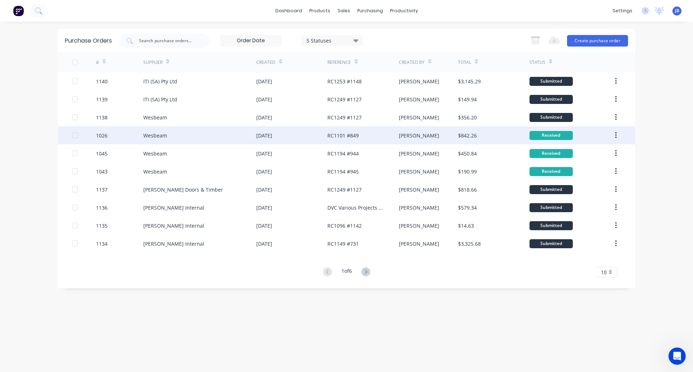
click at [214, 134] on div "Wesbeam" at bounding box center [199, 135] width 113 height 18
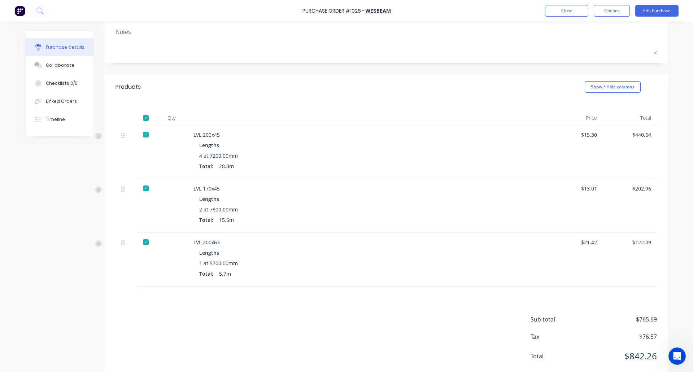
scroll to position [95, 0]
click at [615, 12] on button "Options" at bounding box center [612, 11] width 36 height 12
click at [588, 101] on div "Archive" at bounding box center [596, 101] width 56 height 10
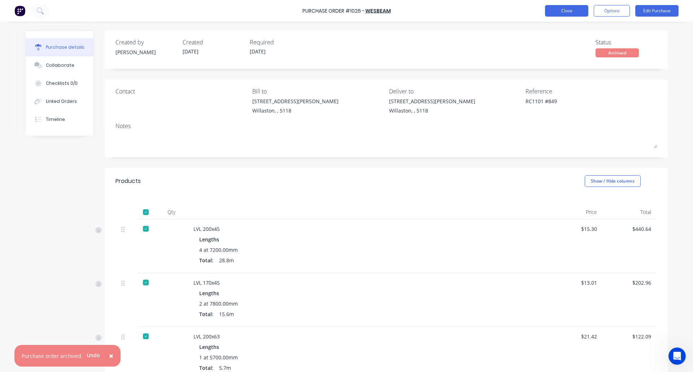
click at [568, 14] on button "Close" at bounding box center [566, 11] width 43 height 12
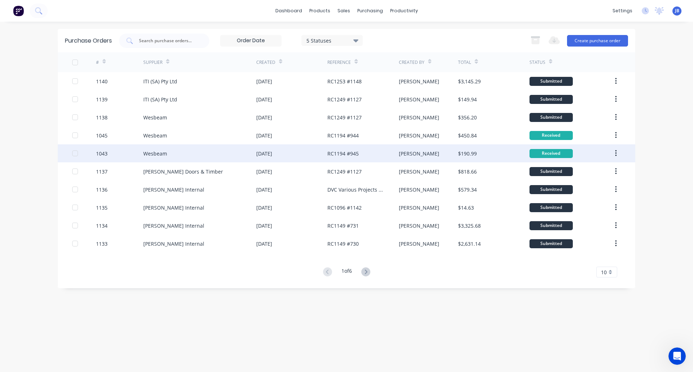
click at [434, 156] on div "[PERSON_NAME]" at bounding box center [429, 153] width 60 height 18
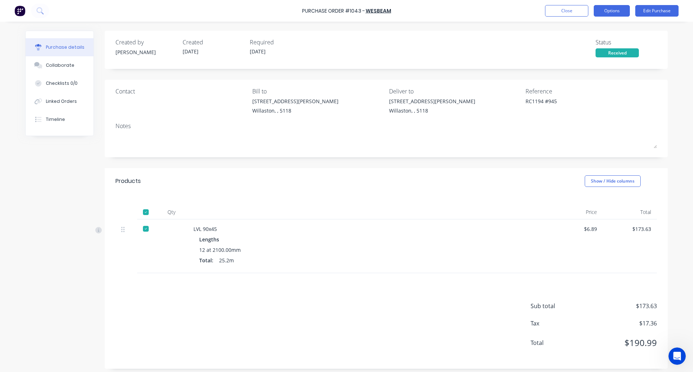
click at [625, 14] on button "Options" at bounding box center [612, 11] width 36 height 12
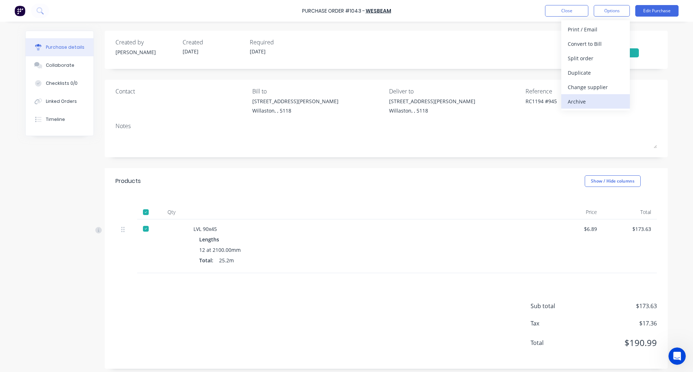
click at [584, 102] on div "Archive" at bounding box center [596, 101] width 56 height 10
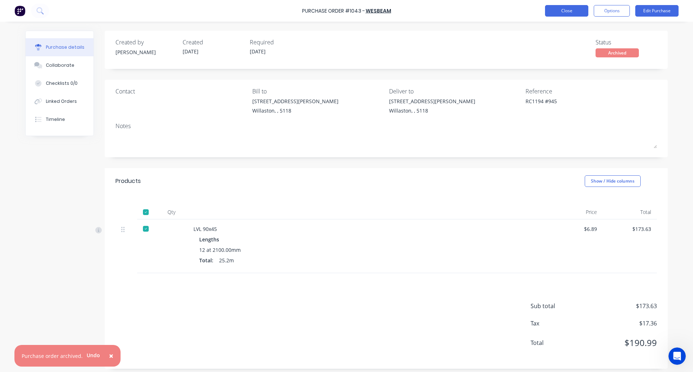
click at [570, 13] on button "Close" at bounding box center [566, 11] width 43 height 12
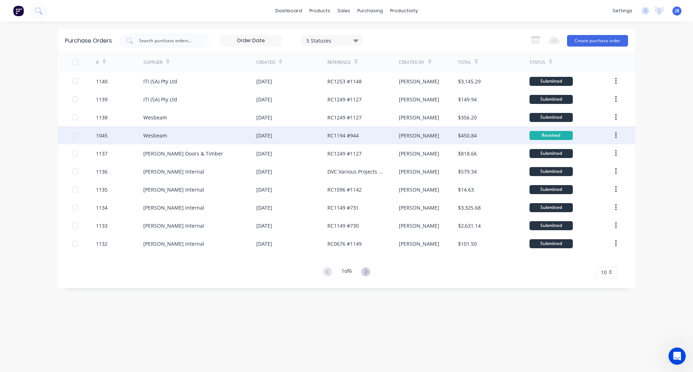
click at [222, 138] on div "Wesbeam" at bounding box center [199, 135] width 113 height 18
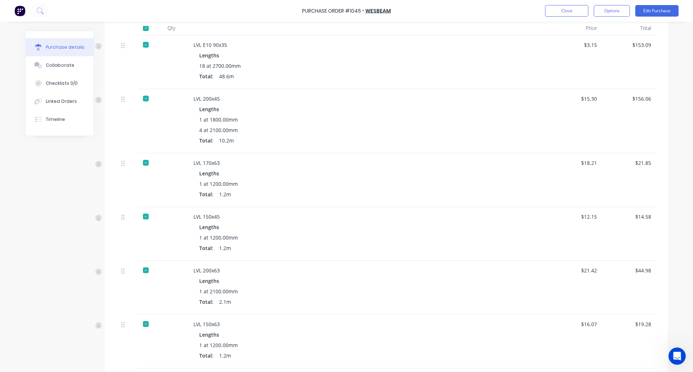
scroll to position [187, 0]
click at [617, 12] on button "Options" at bounding box center [612, 11] width 36 height 12
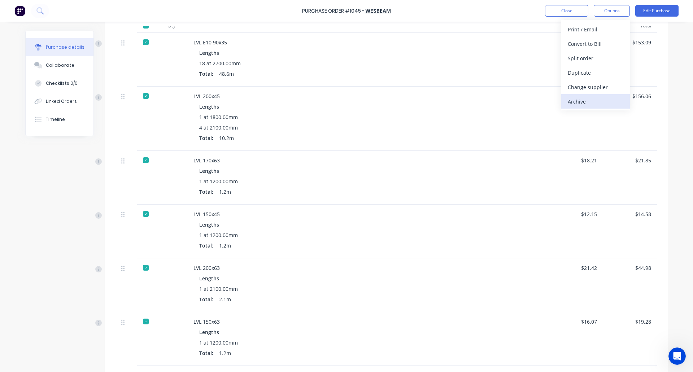
click at [585, 107] on div "Archive" at bounding box center [596, 101] width 56 height 10
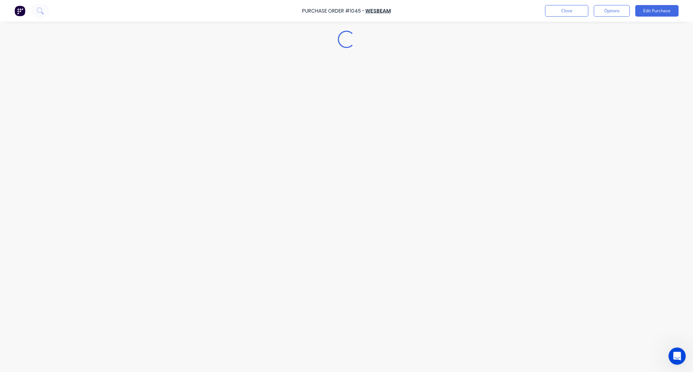
scroll to position [0, 0]
type textarea "x"
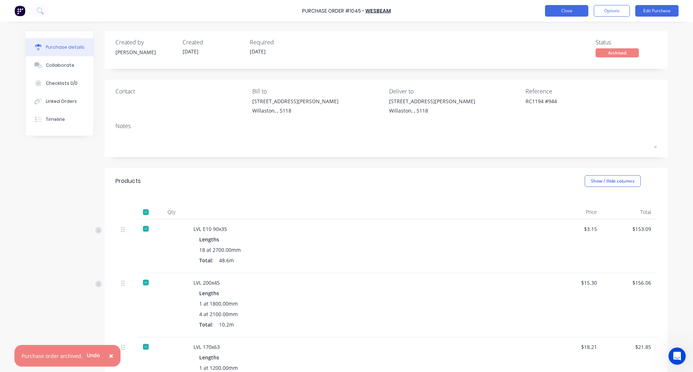
click at [567, 9] on button "Close" at bounding box center [566, 11] width 43 height 12
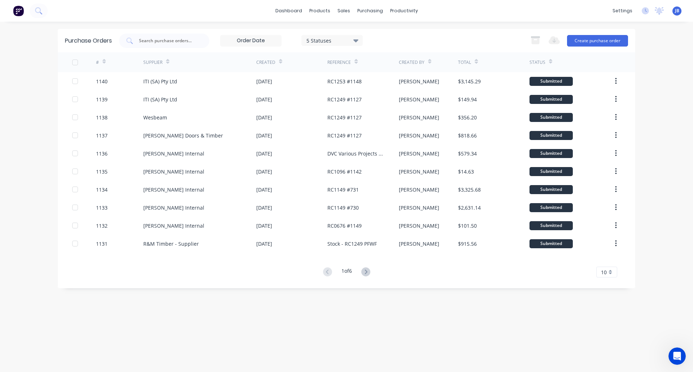
click at [678, 11] on span "JB" at bounding box center [677, 11] width 4 height 7
click at [612, 91] on div "Sign out" at bounding box center [615, 90] width 20 height 7
